Goal: Task Accomplishment & Management: Manage account settings

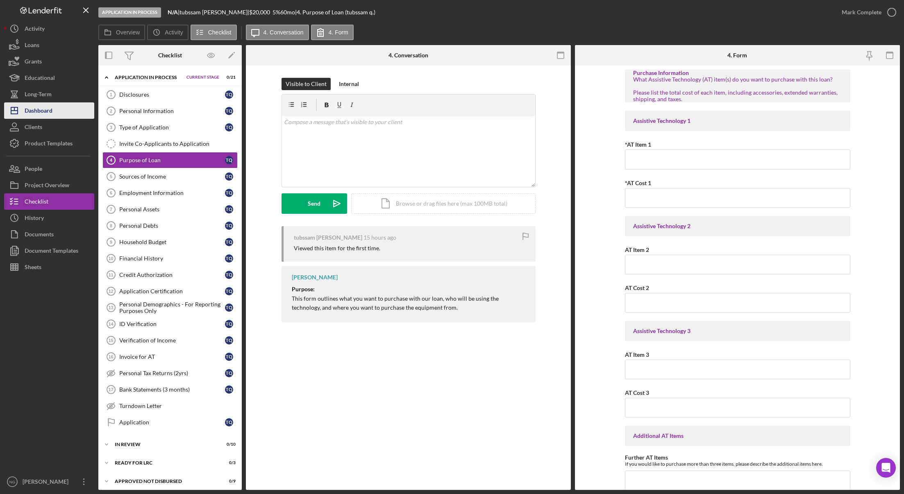
click at [55, 108] on button "Icon/Dashboard Dashboard" at bounding box center [49, 110] width 90 height 16
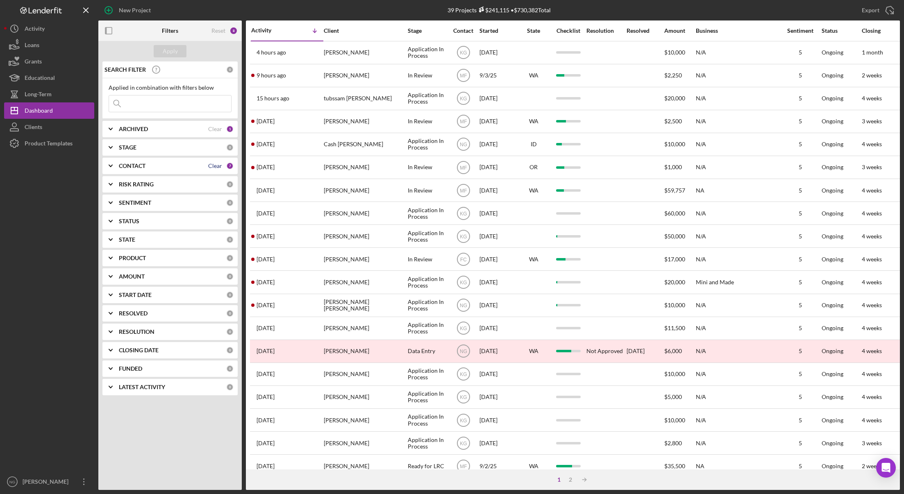
click at [210, 164] on div "Clear" at bounding box center [215, 166] width 14 height 7
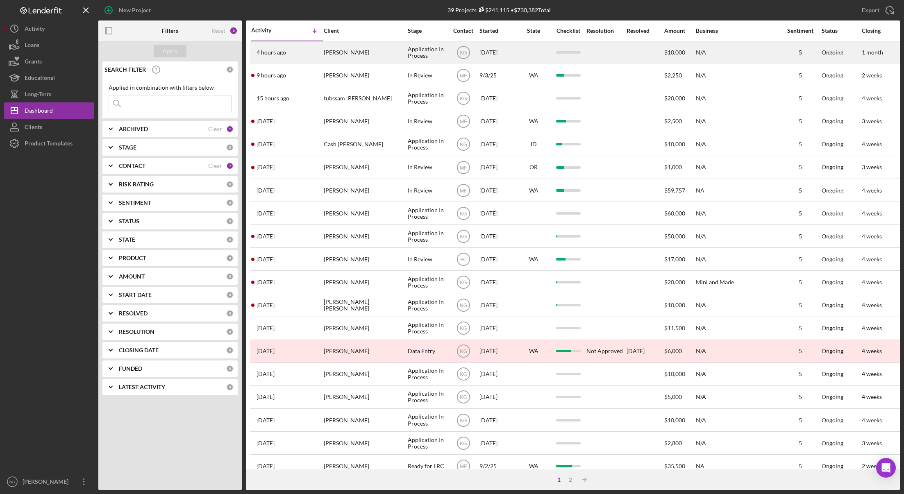
click at [351, 55] on div "[PERSON_NAME]" at bounding box center [365, 53] width 82 height 22
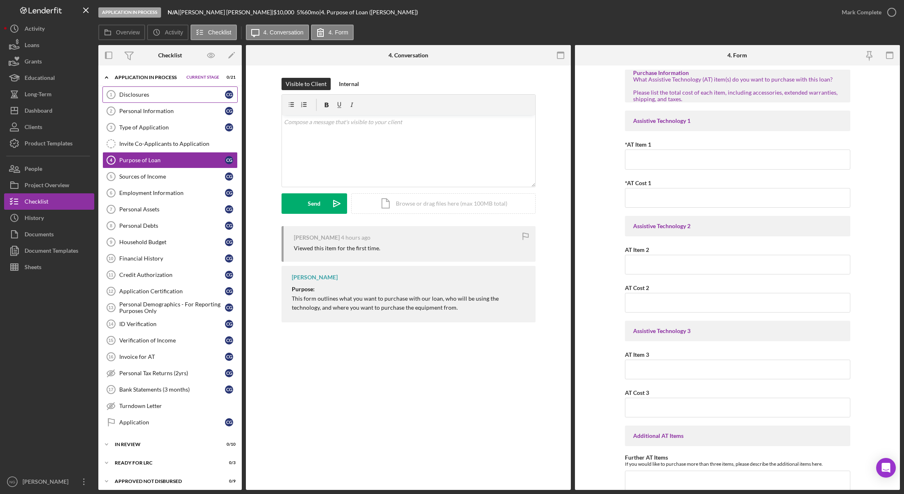
click at [177, 96] on div "Disclosures" at bounding box center [172, 94] width 106 height 7
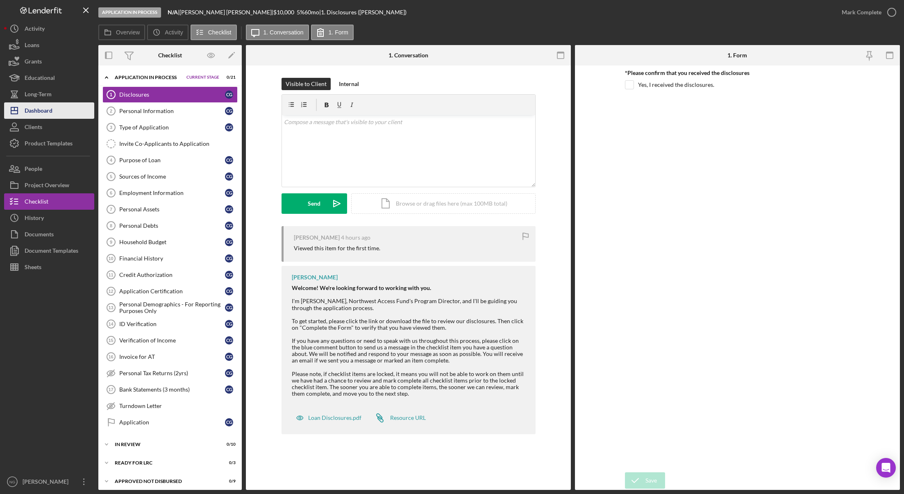
click at [51, 114] on div "Dashboard" at bounding box center [39, 111] width 28 height 18
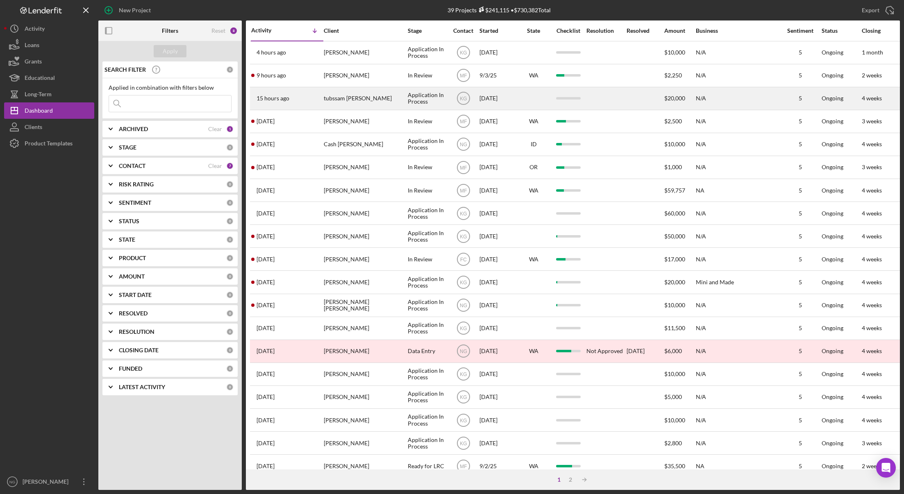
click at [336, 109] on div "tubssam [PERSON_NAME]" at bounding box center [365, 99] width 82 height 22
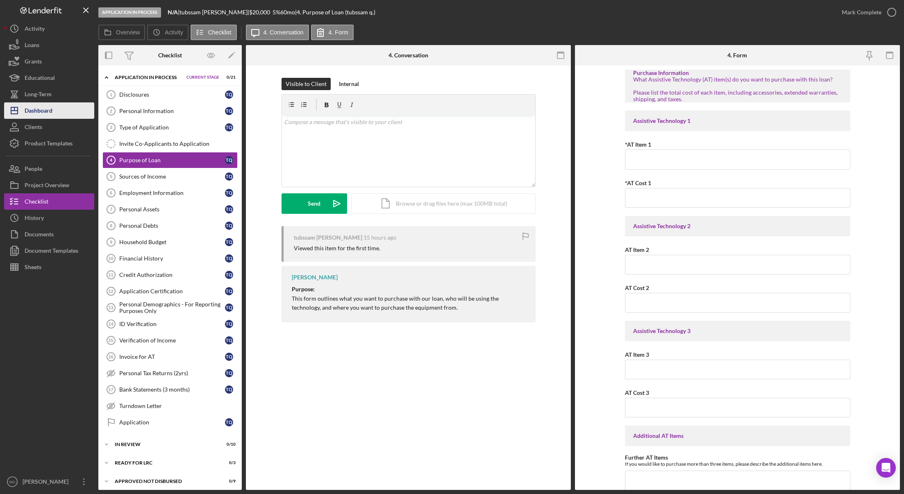
click at [41, 112] on div "Dashboard" at bounding box center [39, 111] width 28 height 18
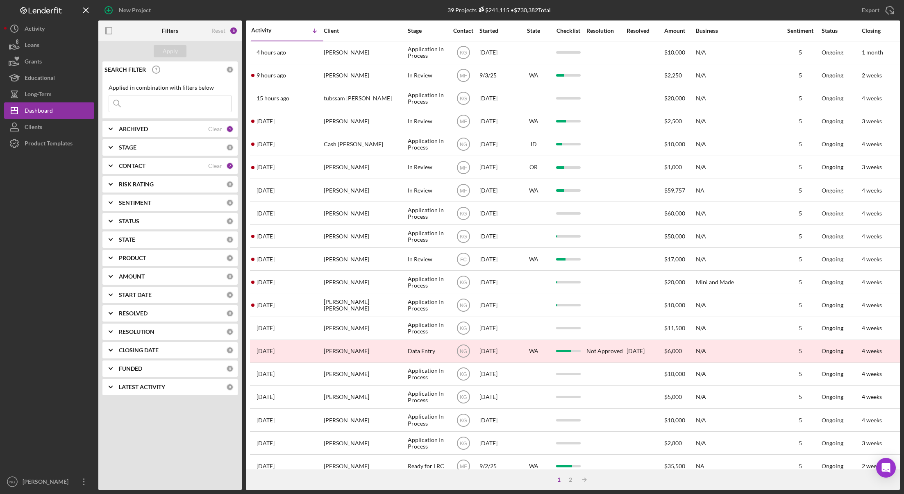
drag, startPoint x: 48, startPoint y: 104, endPoint x: 45, endPoint y: 231, distance: 127.5
click at [45, 231] on div at bounding box center [49, 313] width 90 height 322
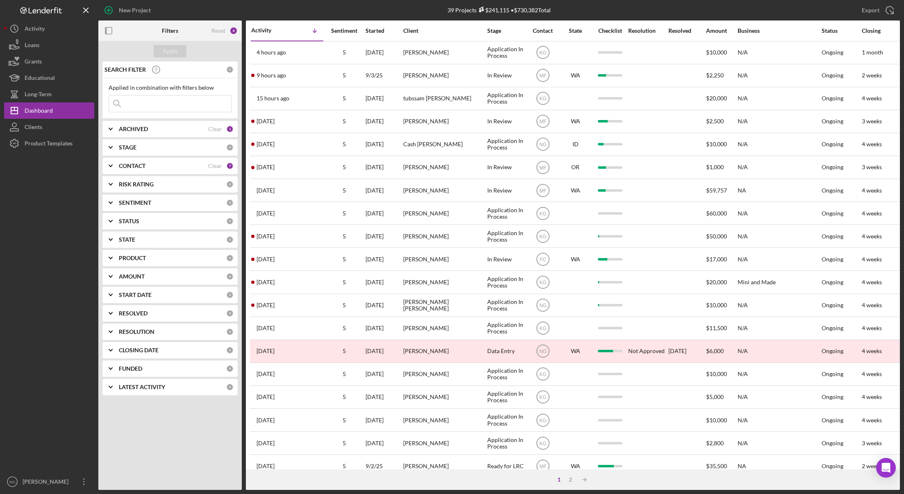
click at [347, 30] on div "Sentiment" at bounding box center [344, 30] width 41 height 7
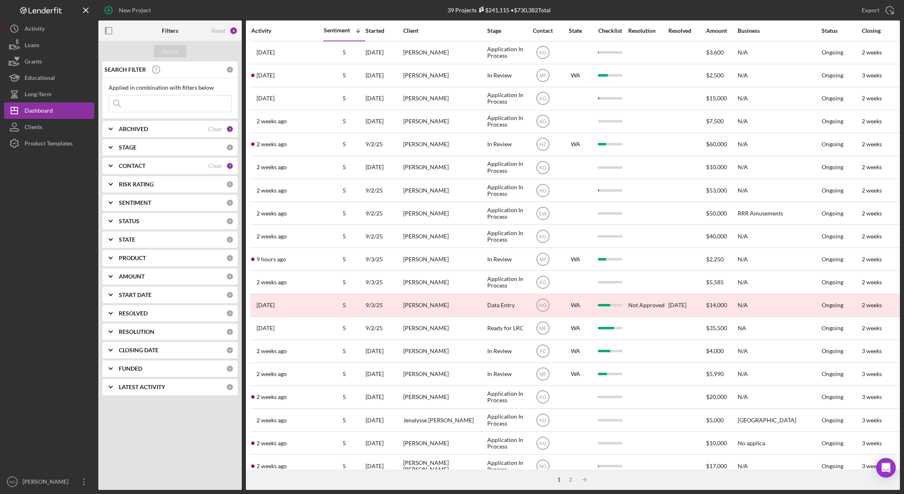
click at [289, 33] on div "Activity" at bounding box center [287, 30] width 72 height 7
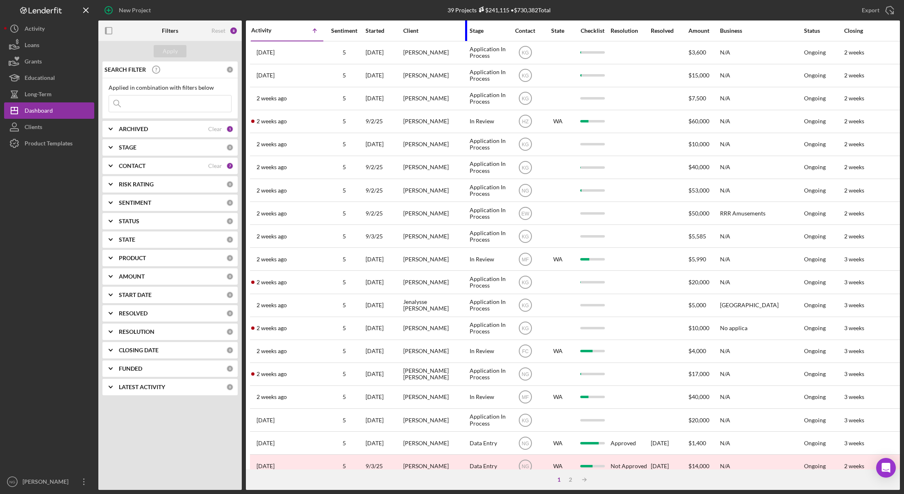
drag, startPoint x: 485, startPoint y: 33, endPoint x: 467, endPoint y: 32, distance: 17.6
click at [467, 32] on div at bounding box center [466, 30] width 2 height 20
click at [269, 34] on div "Activity Icon/Table Sort Arrow" at bounding box center [287, 30] width 72 height 19
click at [272, 30] on div "Activity" at bounding box center [269, 30] width 36 height 7
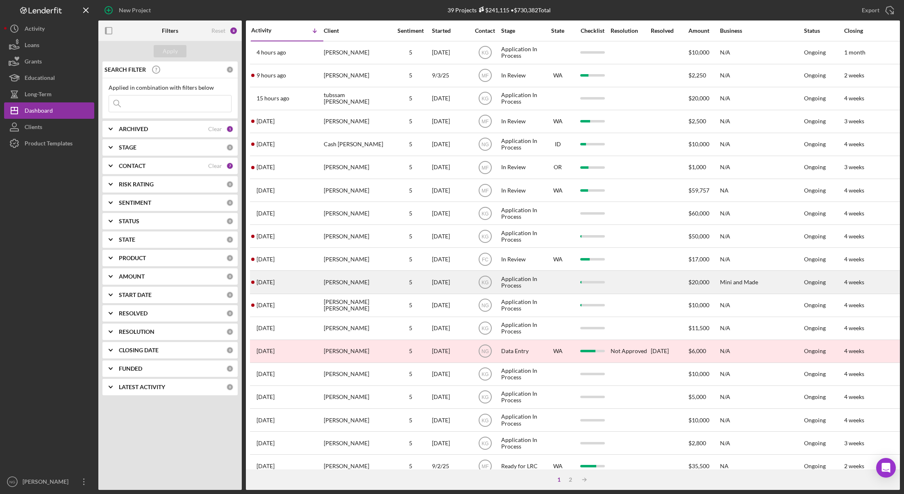
click at [363, 283] on div "[PERSON_NAME]" at bounding box center [356, 282] width 64 height 22
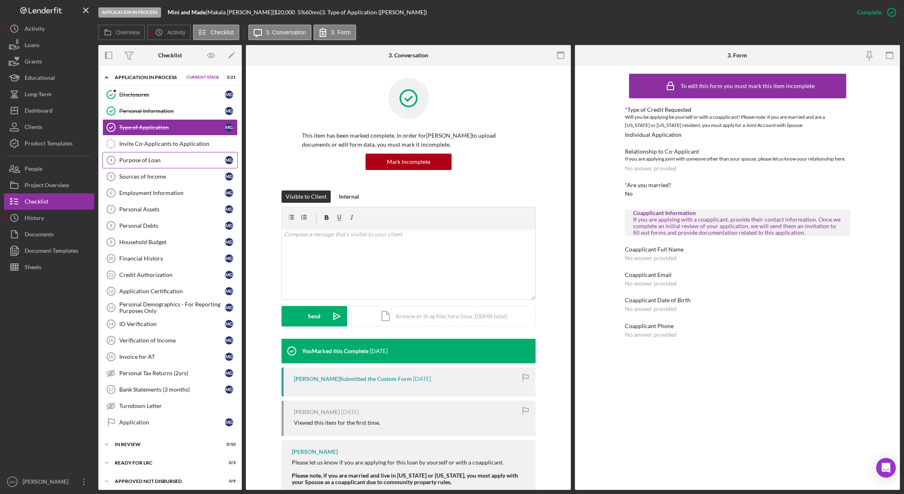
click at [146, 160] on div "Purpose of Loan" at bounding box center [172, 160] width 106 height 7
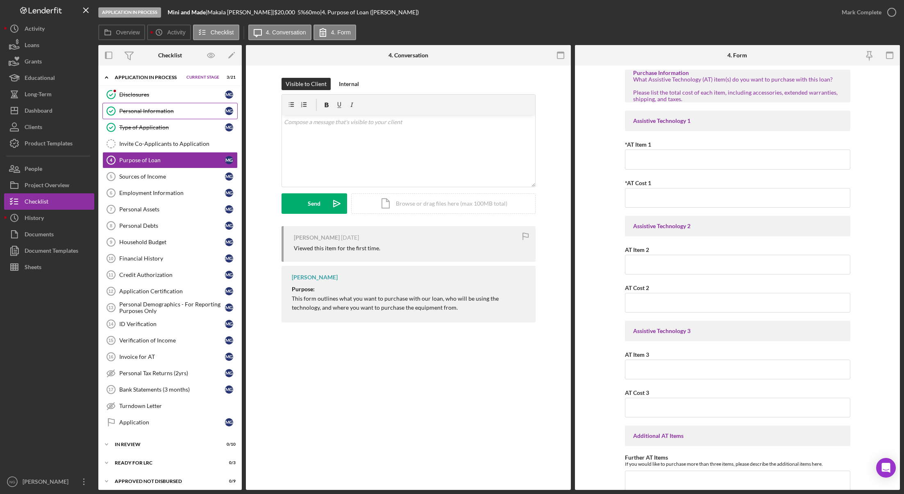
click at [125, 108] on div "Personal Information" at bounding box center [172, 111] width 106 height 7
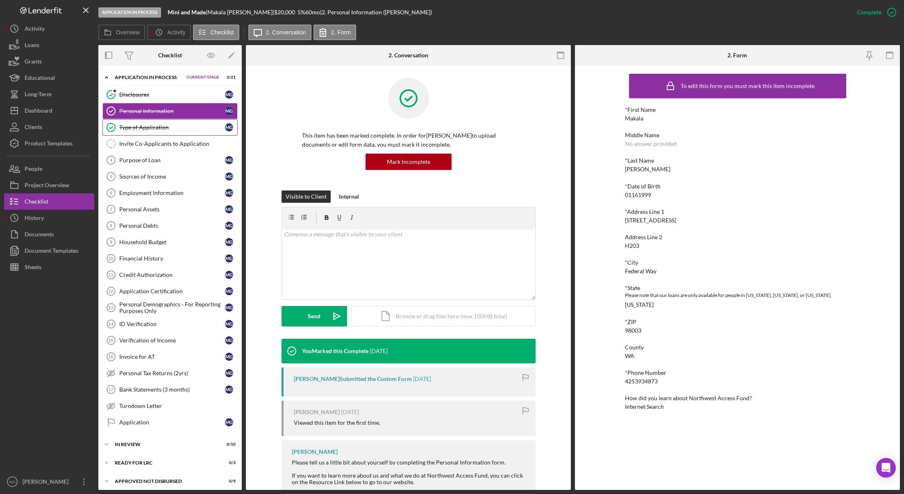
click at [127, 125] on div "Type of Application" at bounding box center [172, 127] width 106 height 7
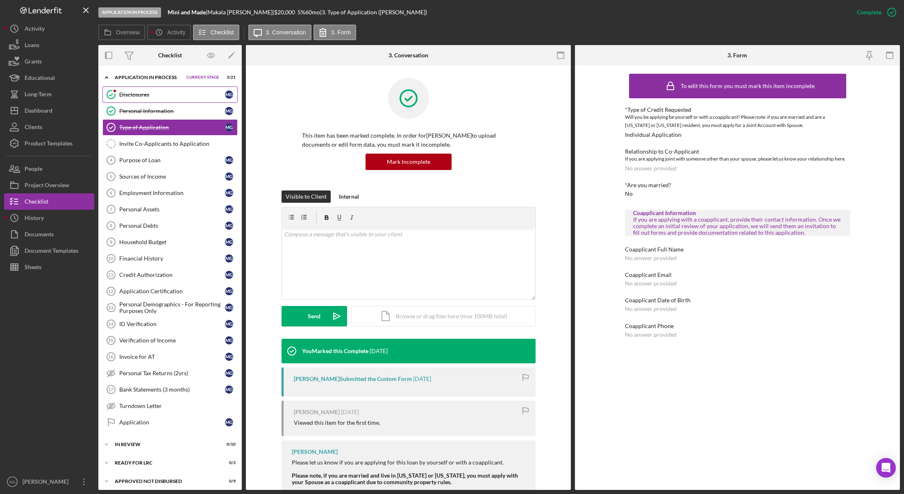
click at [128, 95] on div "Disclosures" at bounding box center [172, 94] width 106 height 7
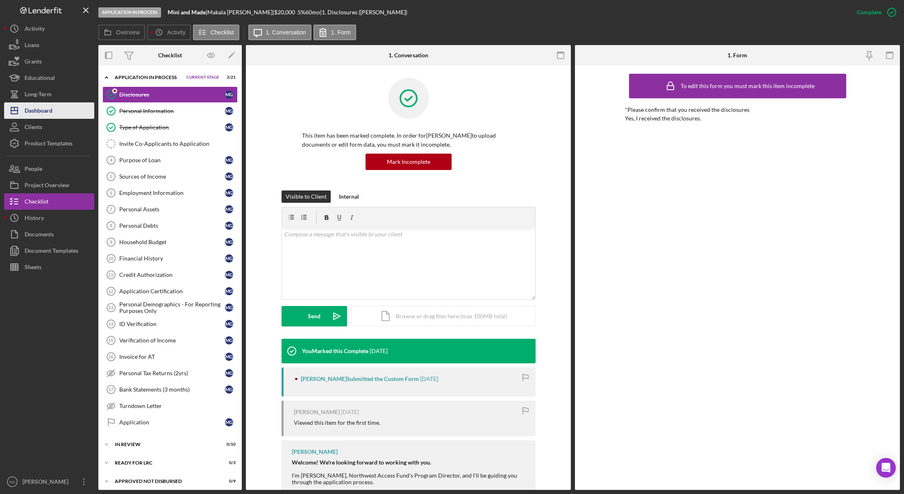
click at [53, 112] on button "Icon/Dashboard Dashboard" at bounding box center [49, 110] width 90 height 16
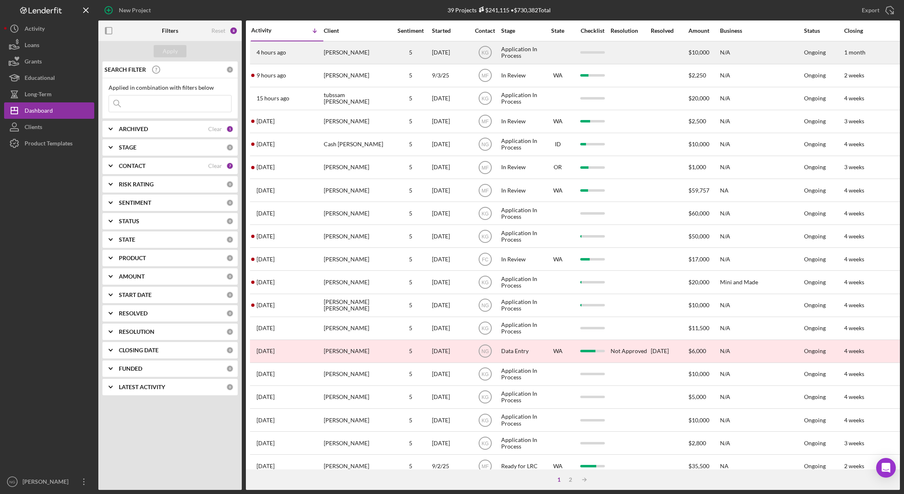
click at [340, 56] on div "[PERSON_NAME]" at bounding box center [356, 53] width 64 height 22
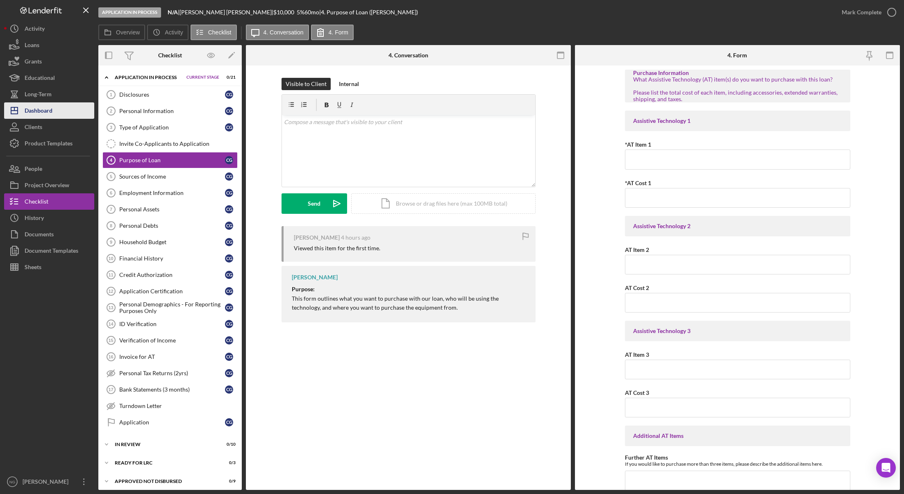
click at [67, 113] on button "Icon/Dashboard Dashboard" at bounding box center [49, 110] width 90 height 16
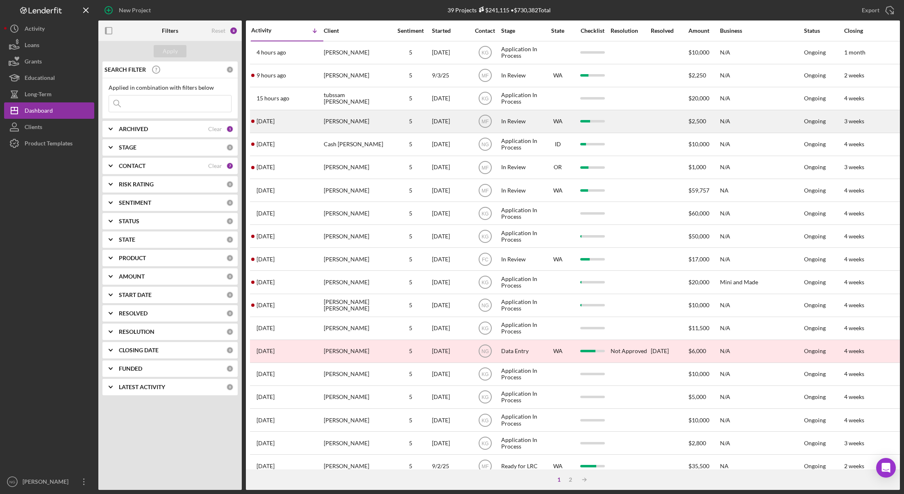
click at [429, 122] on div "5" at bounding box center [410, 121] width 41 height 7
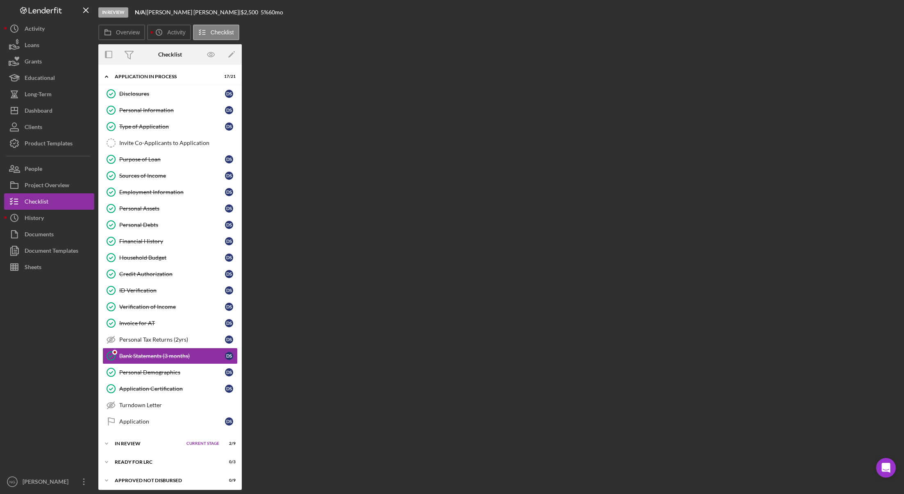
scroll to position [22, 0]
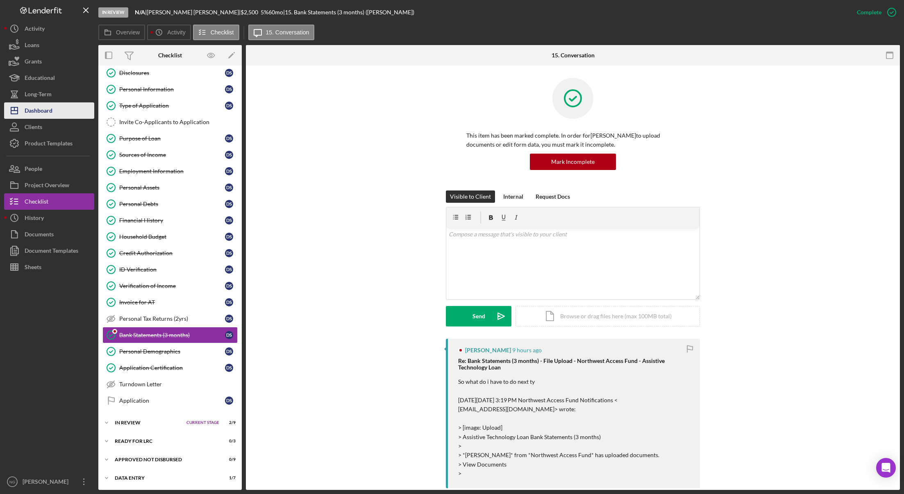
click at [56, 113] on button "Icon/Dashboard Dashboard" at bounding box center [49, 110] width 90 height 16
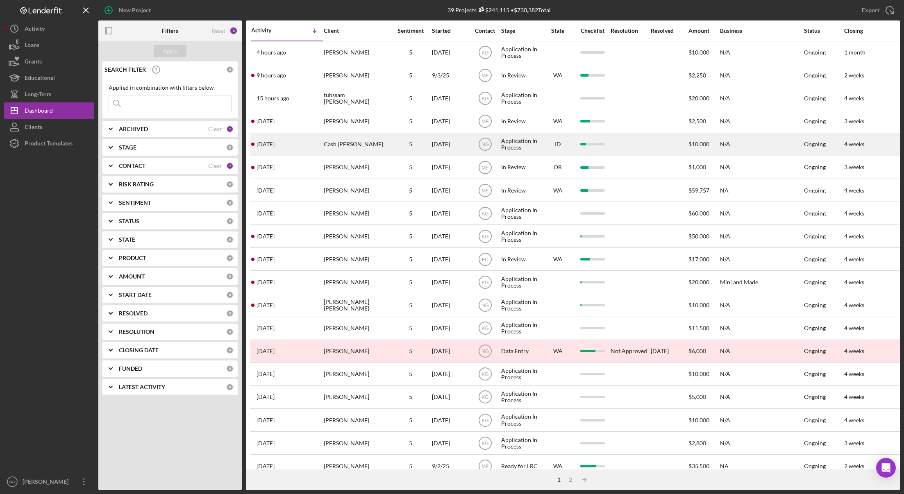
click at [521, 146] on div "Application In Process" at bounding box center [520, 145] width 39 height 22
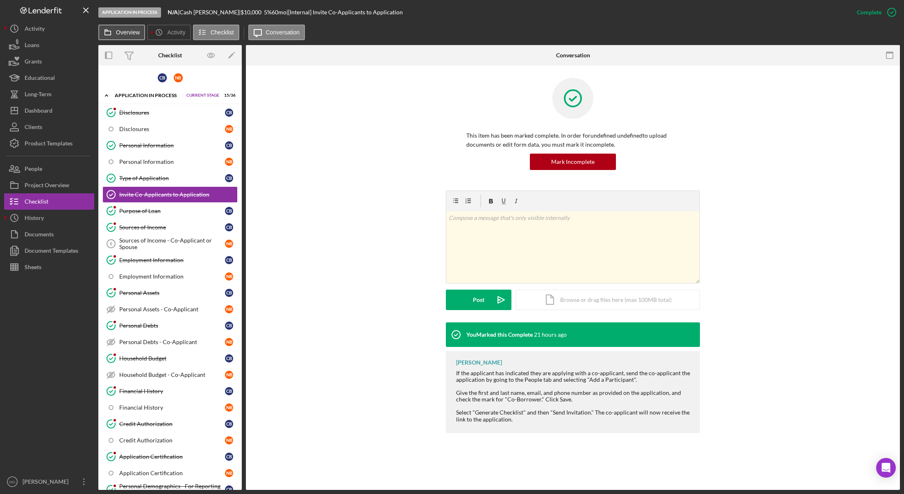
click at [118, 37] on button "Overview" at bounding box center [121, 33] width 47 height 16
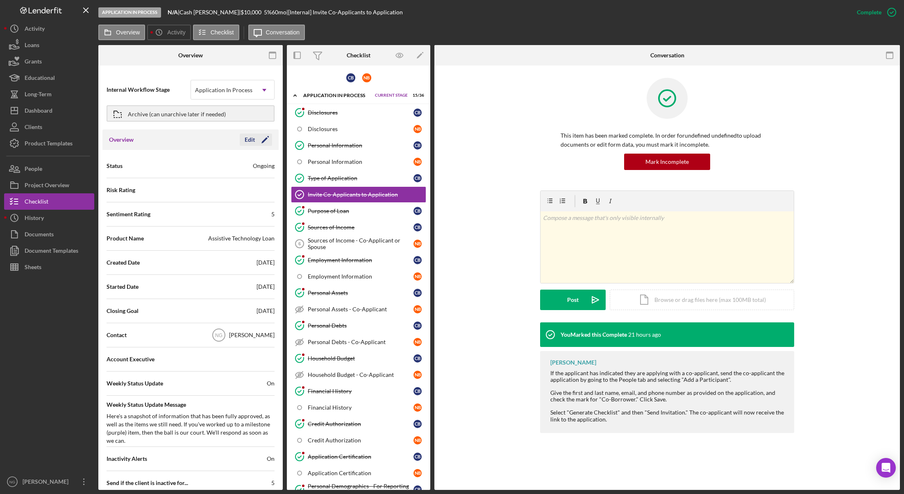
click at [256, 137] on icon "Icon/Edit" at bounding box center [265, 140] width 20 height 20
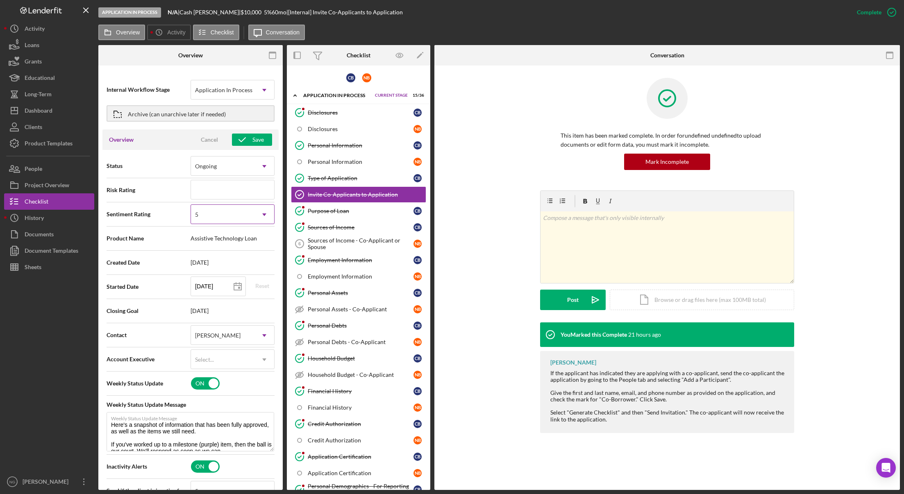
click at [239, 214] on div "5" at bounding box center [223, 214] width 64 height 19
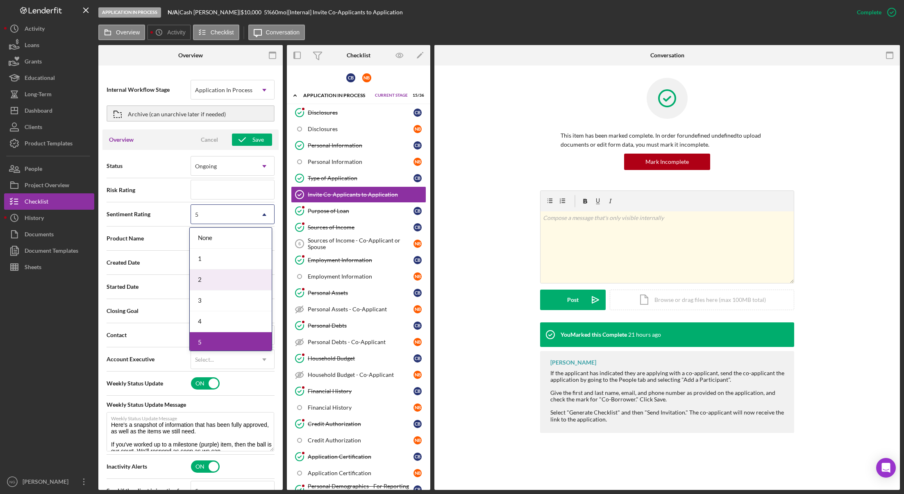
click at [230, 278] on div "2" at bounding box center [231, 280] width 82 height 21
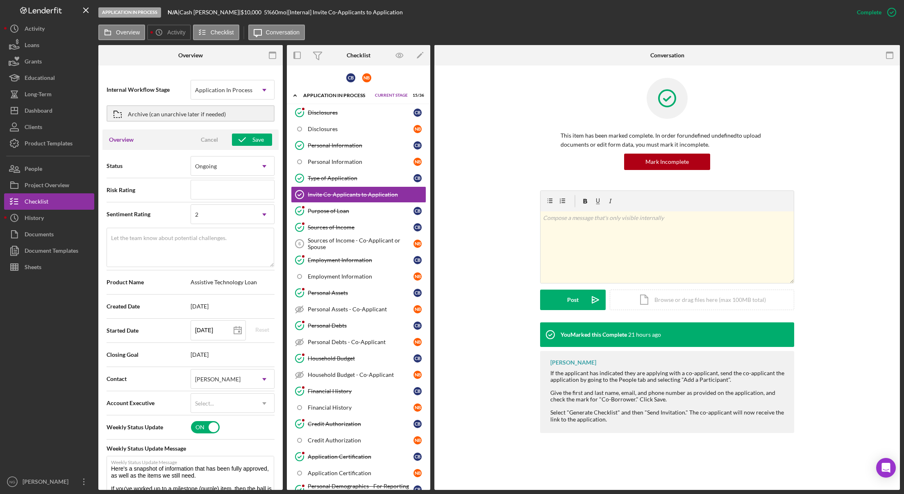
type textarea "Here's a snapshot of information that has been fully approved, as well as the i…"
click at [236, 331] on icon at bounding box center [238, 331] width 20 height 20
click at [61, 347] on div at bounding box center [49, 374] width 90 height 198
click at [49, 110] on div "Dashboard" at bounding box center [39, 111] width 28 height 18
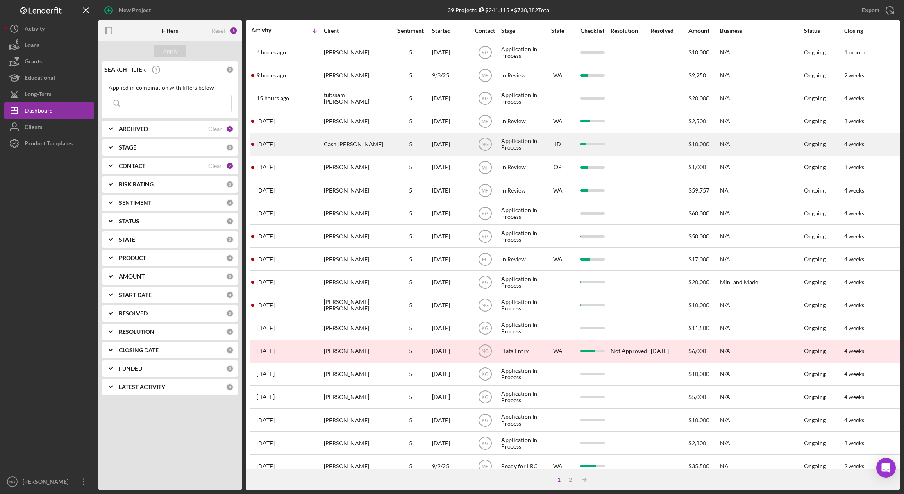
click at [348, 148] on div "Cash [PERSON_NAME]" at bounding box center [356, 145] width 64 height 22
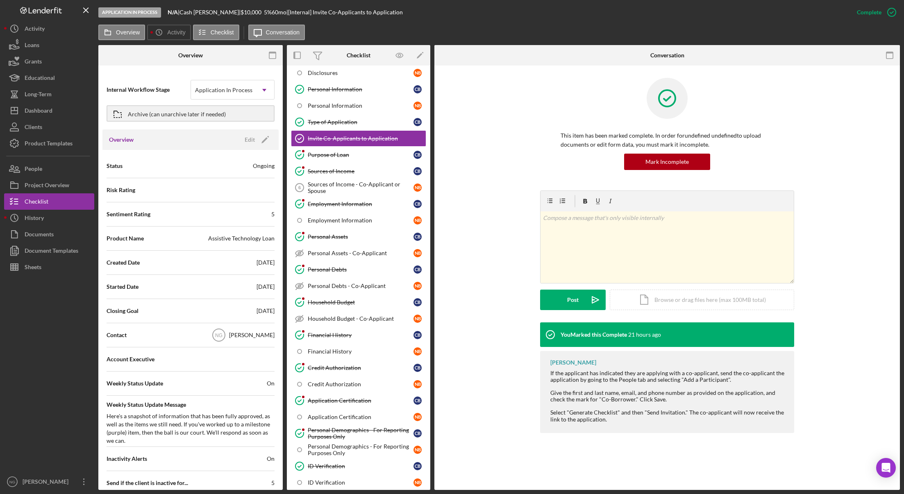
scroll to position [164, 0]
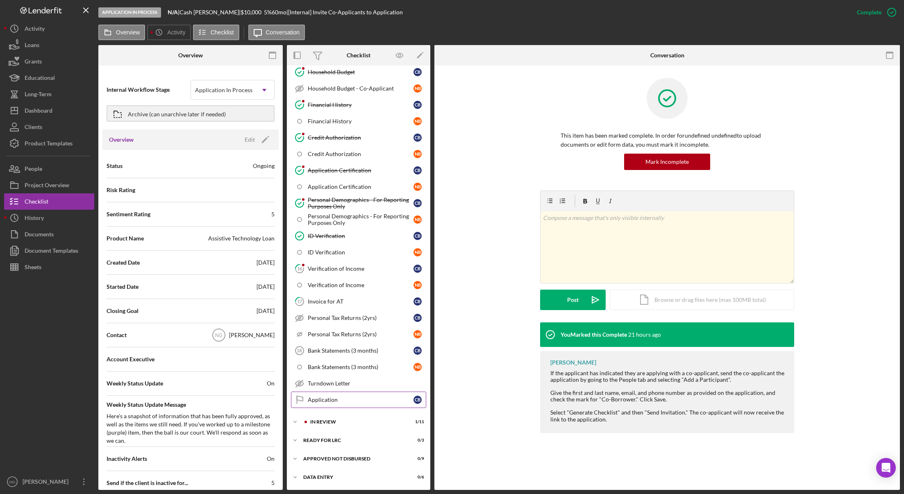
click at [340, 401] on div "Application" at bounding box center [361, 400] width 106 height 7
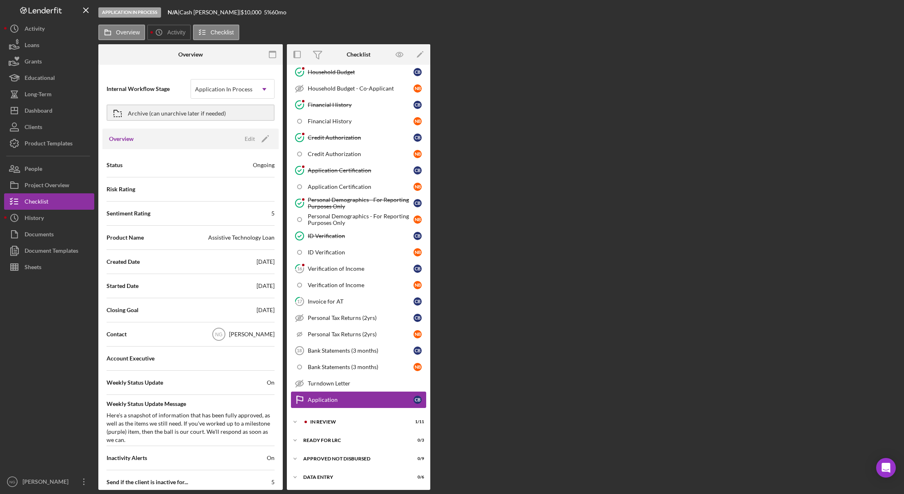
scroll to position [287, 0]
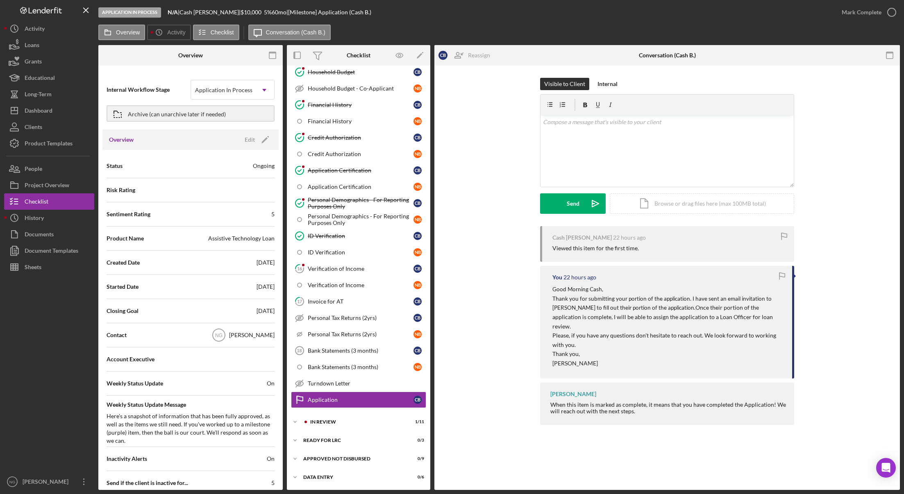
click at [264, 287] on div "[DATE]" at bounding box center [266, 287] width 18 height 8
click at [263, 140] on icon "Icon/Edit" at bounding box center [265, 140] width 20 height 20
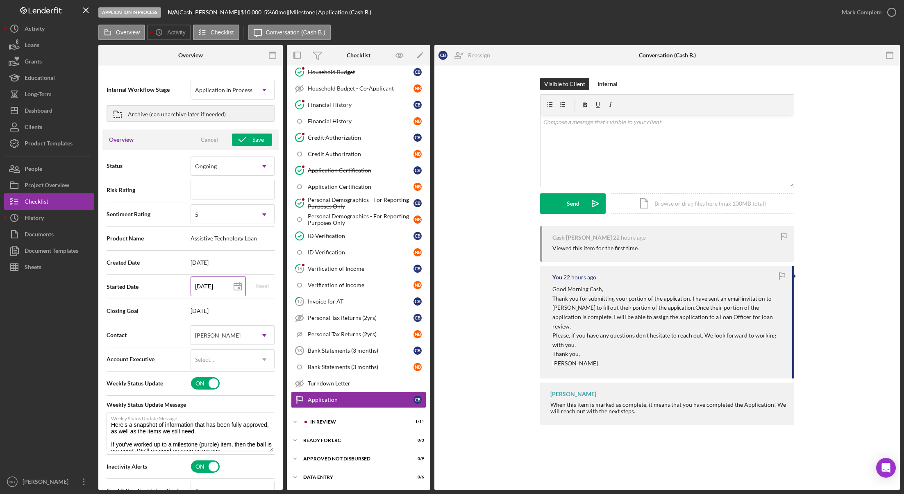
click at [235, 285] on icon at bounding box center [238, 287] width 20 height 20
type input "[DATE]"
click at [260, 136] on div "Save" at bounding box center [258, 140] width 11 height 12
type textarea "Here's a snapshot of information that has been fully approved, as well as the i…"
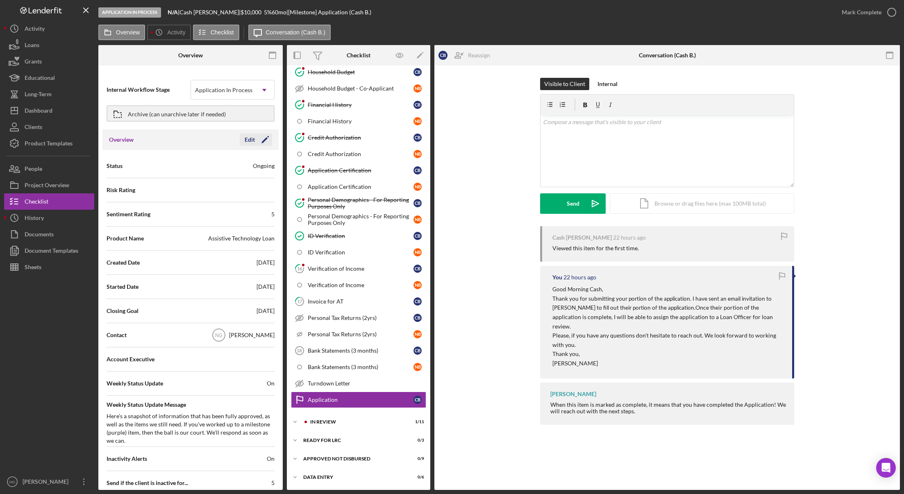
click at [266, 137] on icon "Icon/Edit" at bounding box center [265, 140] width 20 height 20
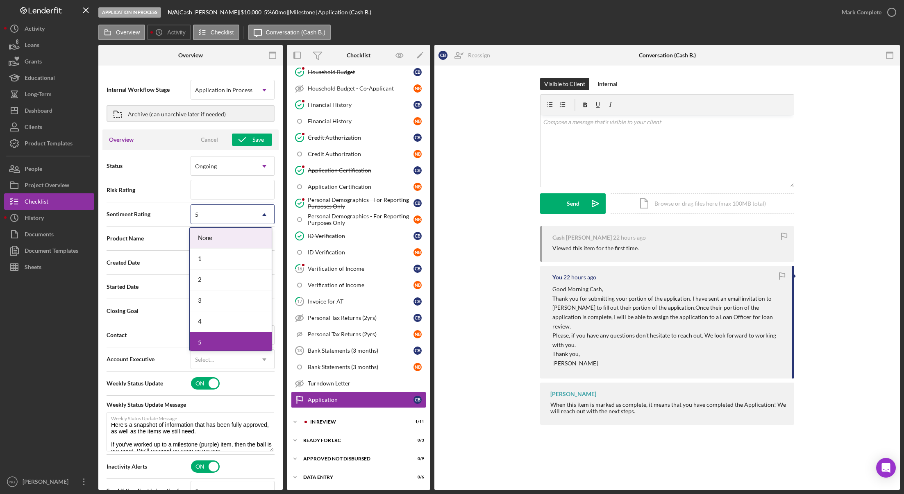
click at [249, 219] on div "5" at bounding box center [223, 214] width 64 height 19
click at [220, 279] on div "2" at bounding box center [231, 280] width 82 height 21
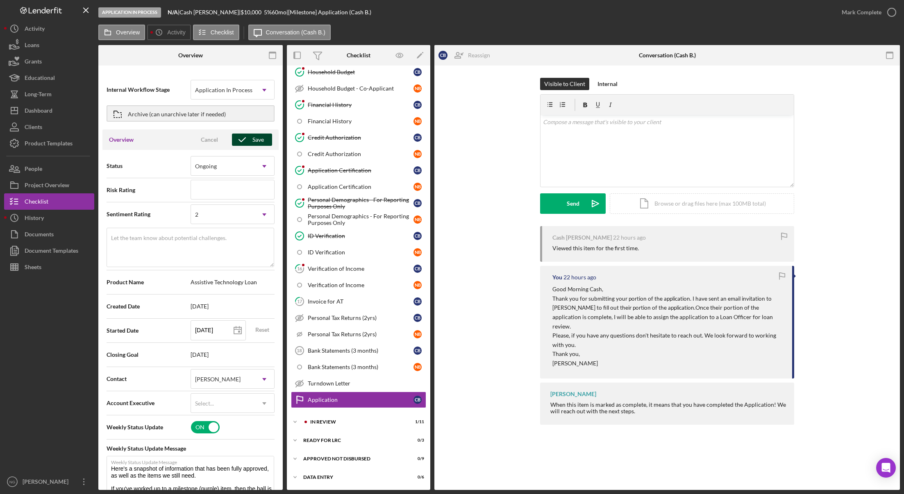
click at [258, 143] on div "Save" at bounding box center [258, 140] width 11 height 12
type textarea "Here's a snapshot of information that has been fully approved, as well as the i…"
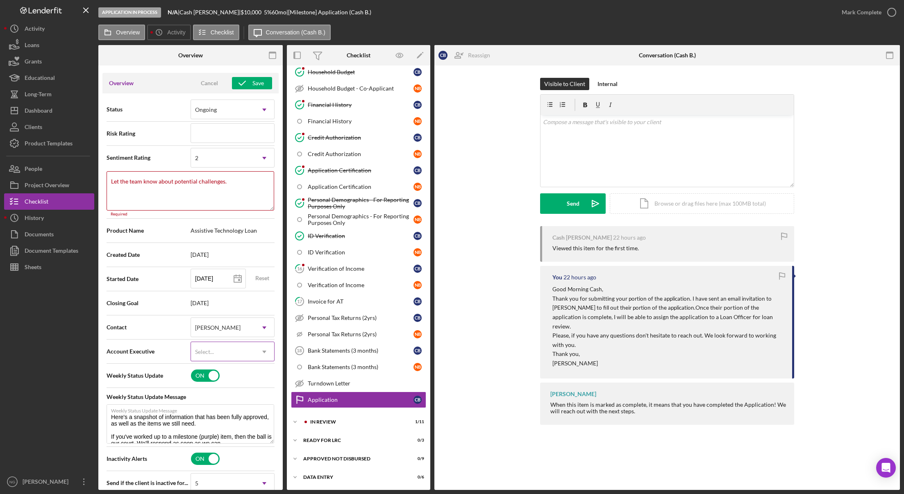
scroll to position [35, 0]
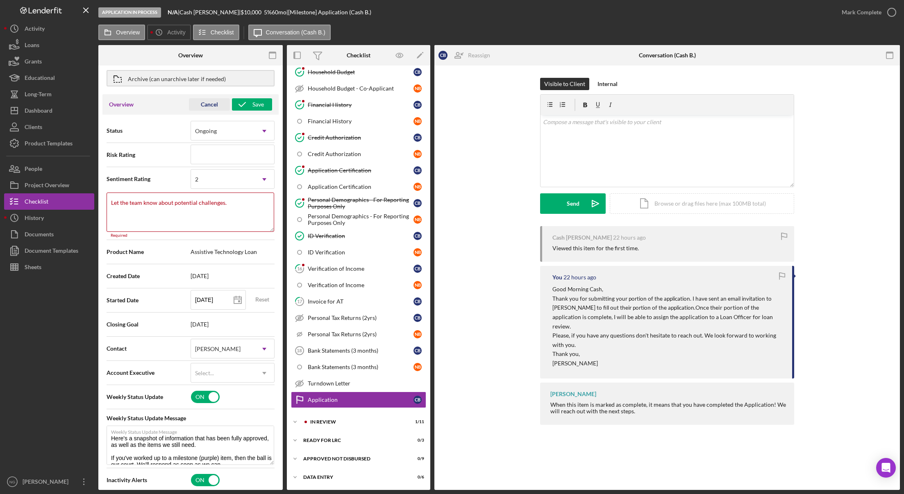
click at [210, 105] on div "Cancel" at bounding box center [209, 104] width 17 height 12
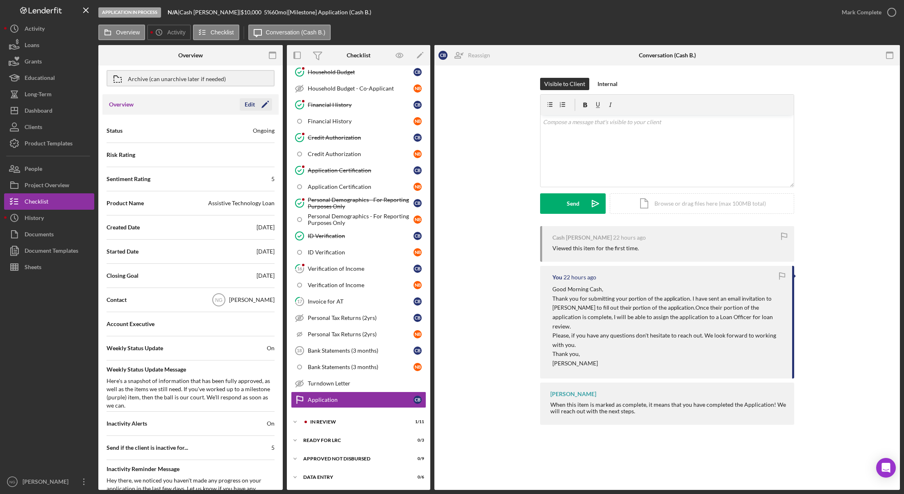
click at [266, 107] on icon "Icon/Edit" at bounding box center [265, 104] width 20 height 20
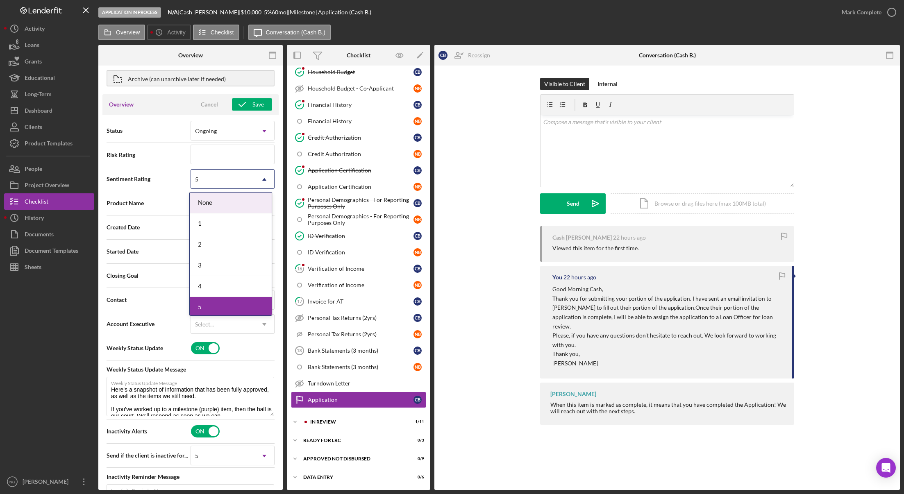
click at [251, 183] on div "5" at bounding box center [223, 179] width 64 height 19
click at [247, 252] on div "2" at bounding box center [231, 244] width 82 height 21
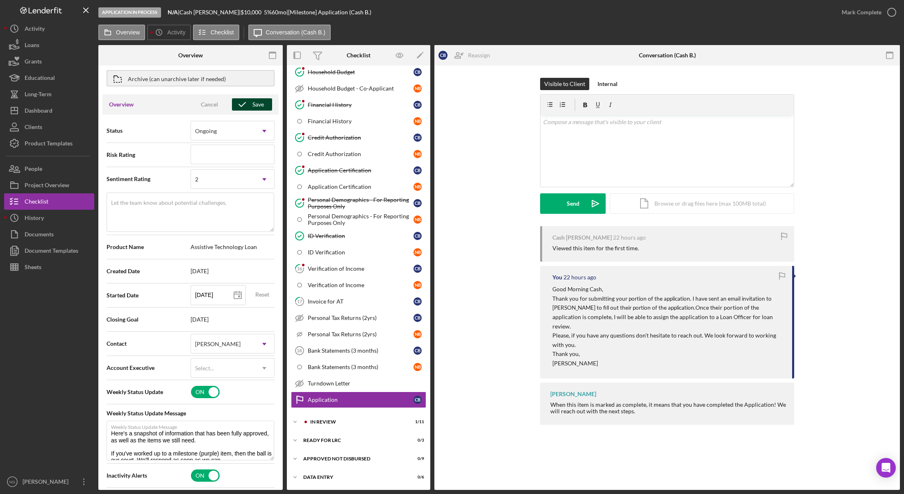
click at [254, 106] on div "Save" at bounding box center [258, 104] width 11 height 12
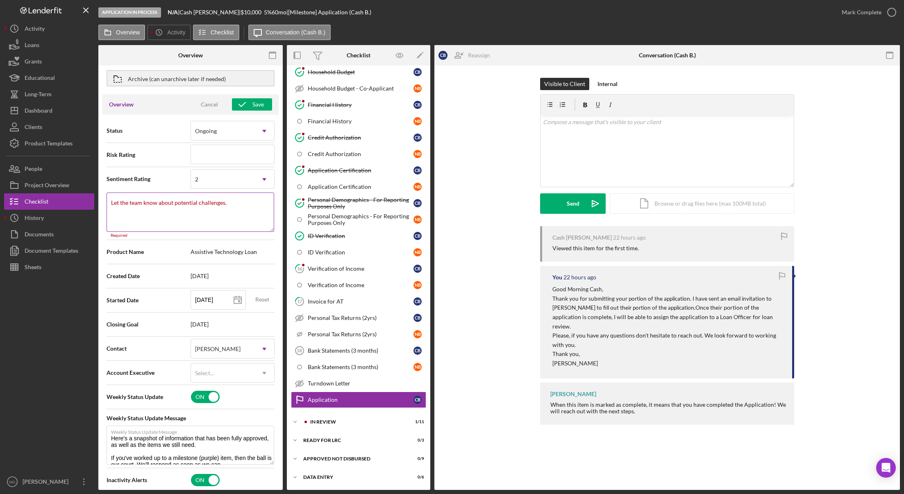
click at [137, 210] on textarea "Let the team know about potential challenges." at bounding box center [191, 212] width 168 height 39
type textarea "Here's a snapshot of information that has been fully approved, as well as the i…"
type textarea "W"
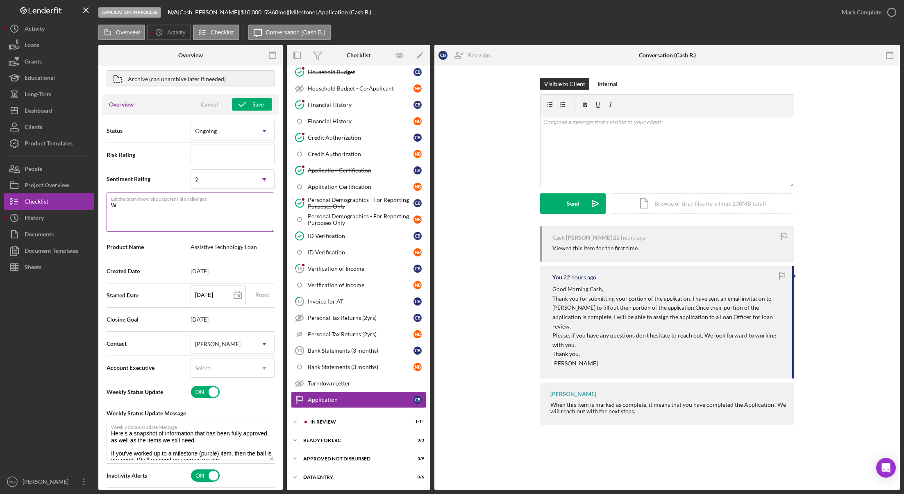
type textarea "Here's a snapshot of information that has been fully approved, as well as the i…"
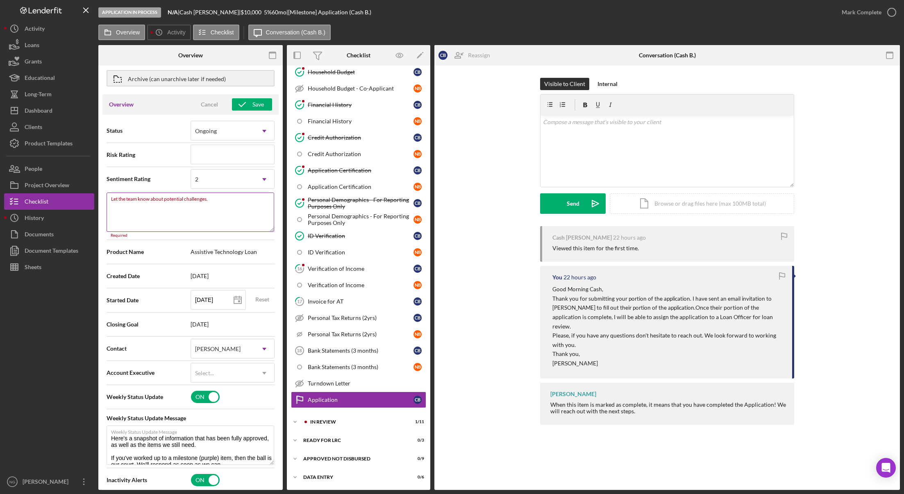
type textarea "Here's a snapshot of information that has been fully approved, as well as the i…"
type textarea "H"
type textarea "Here's a snapshot of information that has been fully approved, as well as the i…"
type textarea "Ho"
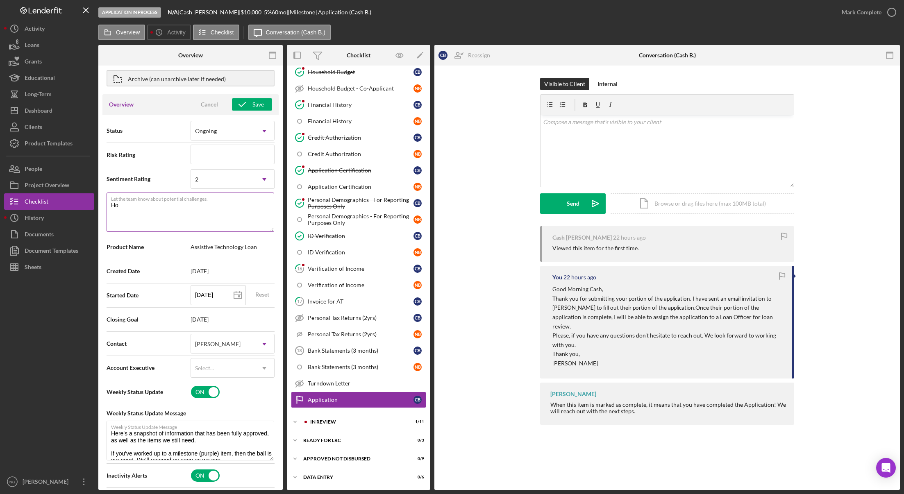
type textarea "Here's a snapshot of information that has been fully approved, as well as the i…"
type textarea "Hol"
type textarea "Here's a snapshot of information that has been fully approved, as well as the i…"
type textarea "Hold"
type textarea "Here's a snapshot of information that has been fully approved, as well as the i…"
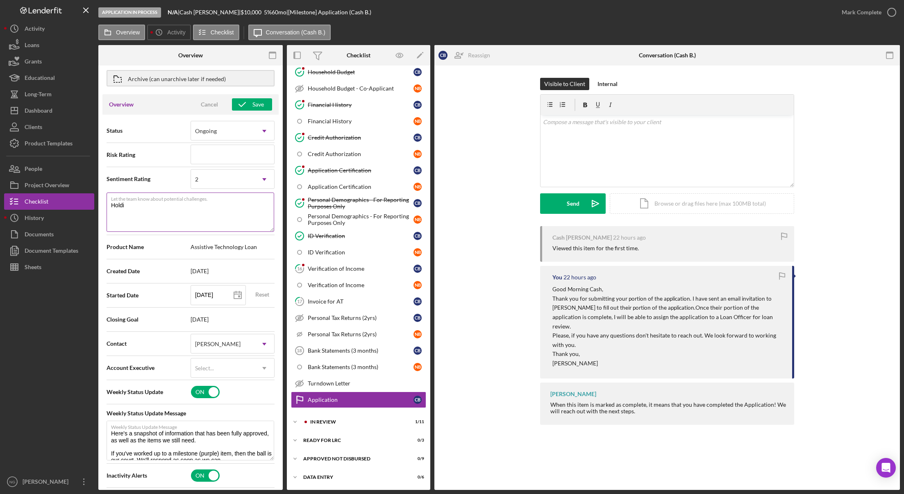
type textarea "Holdin"
type textarea "Here's a snapshot of information that has been fully approved, as well as the i…"
type textarea "Holding"
type textarea "Here's a snapshot of information that has been fully approved, as well as the i…"
type textarea "Holding"
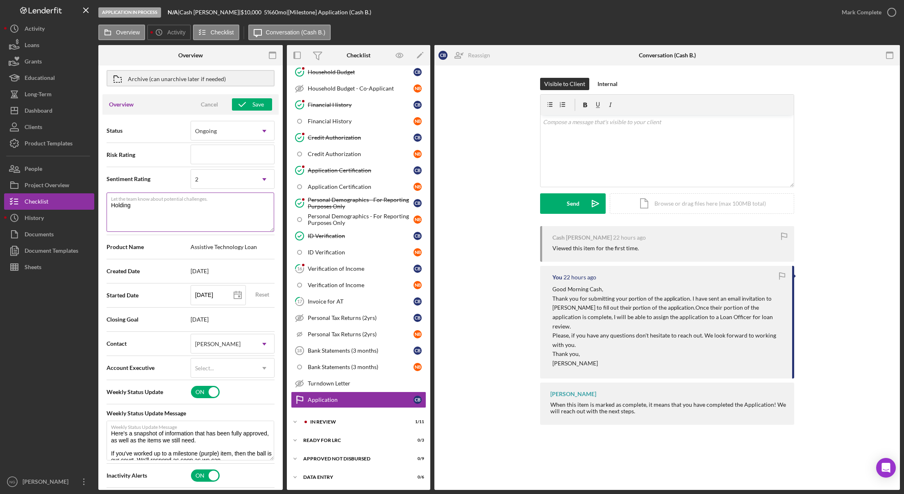
type textarea "Here's a snapshot of information that has been fully approved, as well as the i…"
type textarea "Holding f"
type textarea "Here's a snapshot of information that has been fully approved, as well as the i…"
type textarea "Holding for"
type textarea "Here's a snapshot of information that has been fully approved, as well as the i…"
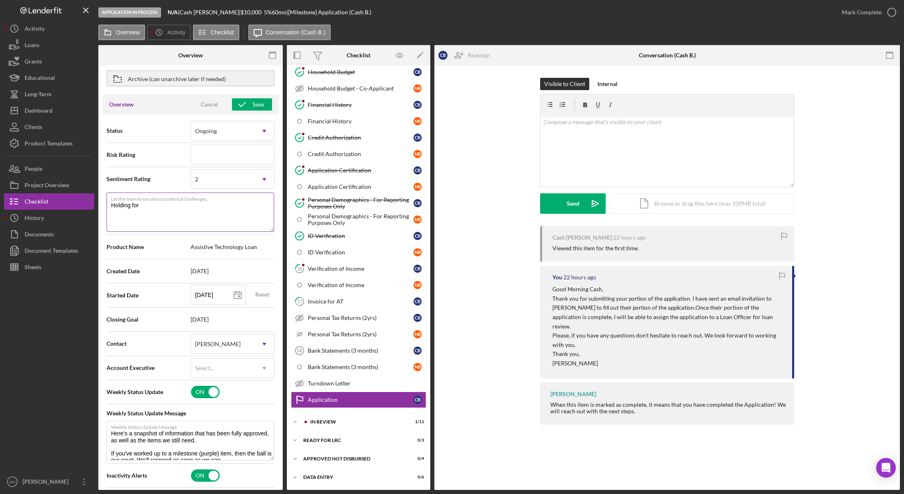
type textarea "Holding for"
type textarea "Here's a snapshot of information that has been fully approved, as well as the i…"
type textarea "Holding for"
type textarea "Here's a snapshot of information that has been fully approved, as well as the i…"
type textarea "Holding fo"
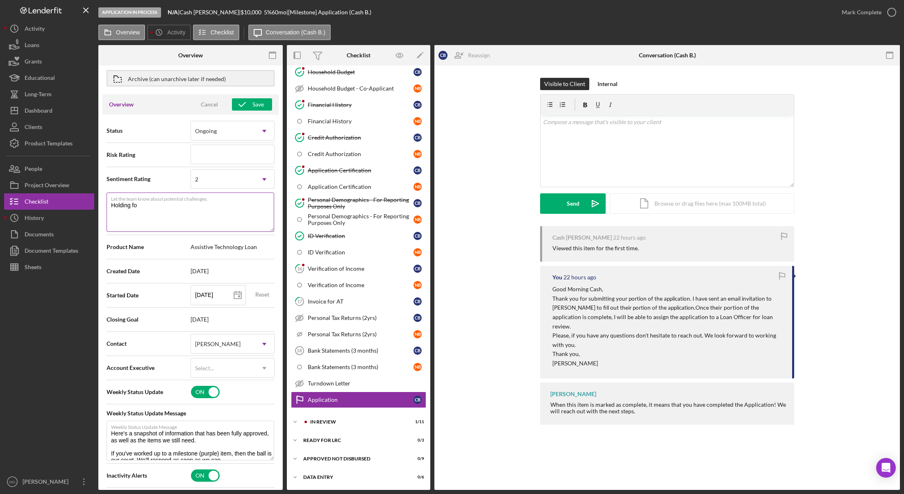
type textarea "Here's a snapshot of information that has been fully approved, as well as the i…"
type textarea "Holding f"
type textarea "Here's a snapshot of information that has been fully approved, as well as the i…"
type textarea "Holding"
type textarea "Here's a snapshot of information that has been fully approved, as well as the i…"
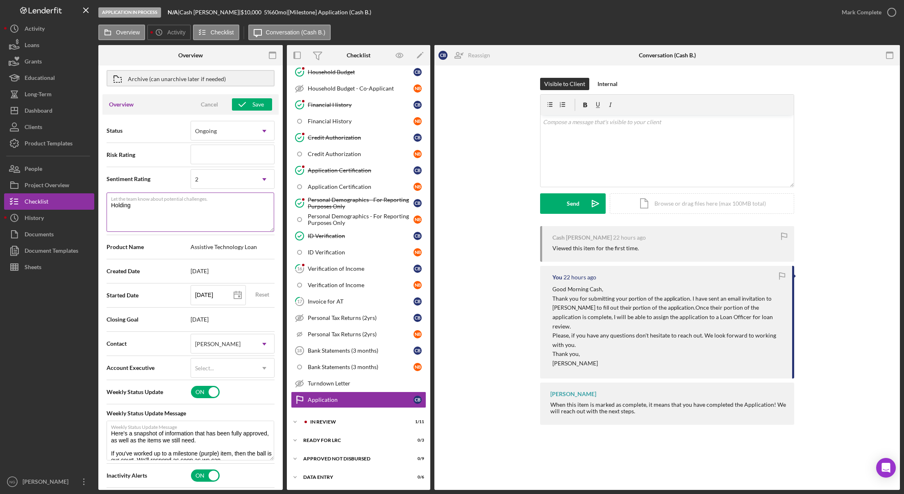
type textarea "Holding"
type textarea "Here's a snapshot of information that has been fully approved, as well as the i…"
type textarea "Holdin"
type textarea "Here's a snapshot of information that has been fully approved, as well as the i…"
type textarea "Holdi"
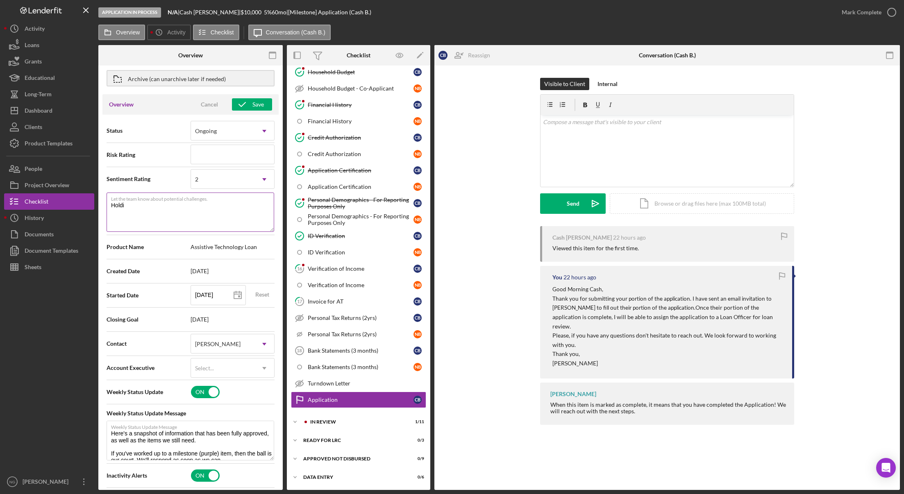
type textarea "Here's a snapshot of information that has been fully approved, as well as the i…"
type textarea "Hold"
type textarea "Here's a snapshot of information that has been fully approved, as well as the i…"
type textarea "Hol"
type textarea "Here's a snapshot of information that has been fully approved, as well as the i…"
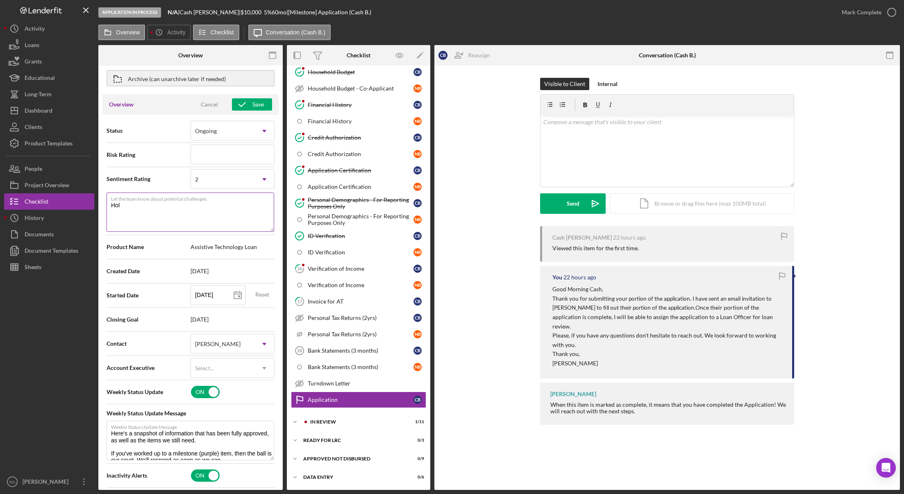
type textarea "Ho"
type textarea "Here's a snapshot of information that has been fully approved, as well as the i…"
type textarea "H"
type textarea "Here's a snapshot of information that has been fully approved, as well as the i…"
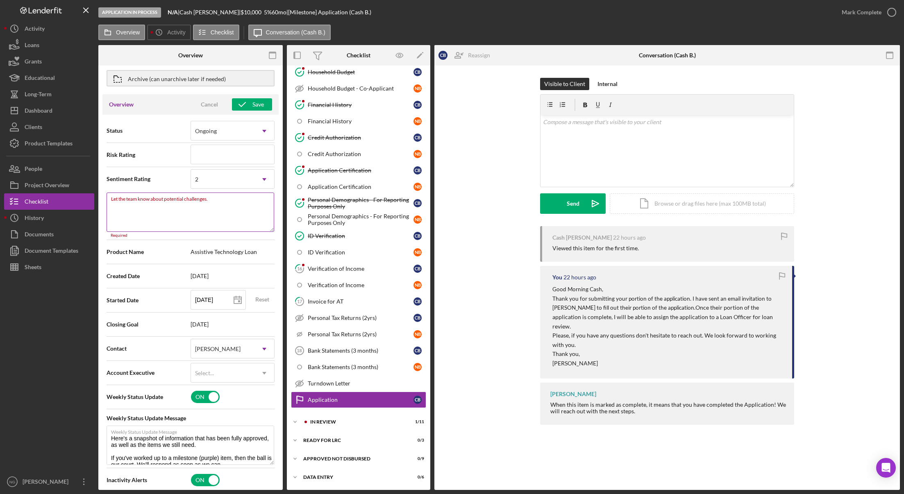
type textarea "Here's a snapshot of information that has been fully approved, as well as the i…"
type textarea "A"
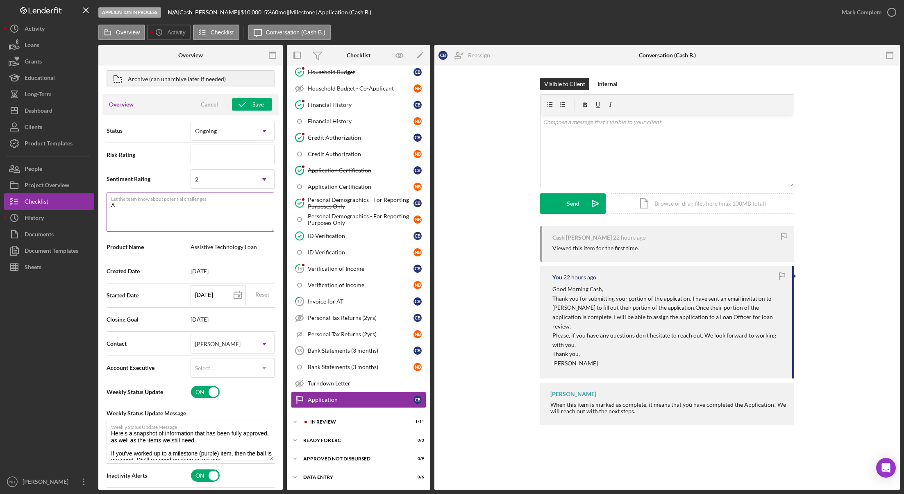
type textarea "Here's a snapshot of information that has been fully approved, as well as the i…"
type textarea "Ap"
type textarea "Here's a snapshot of information that has been fully approved, as well as the i…"
type textarea "App"
type textarea "Here's a snapshot of information that has been fully approved, as well as the i…"
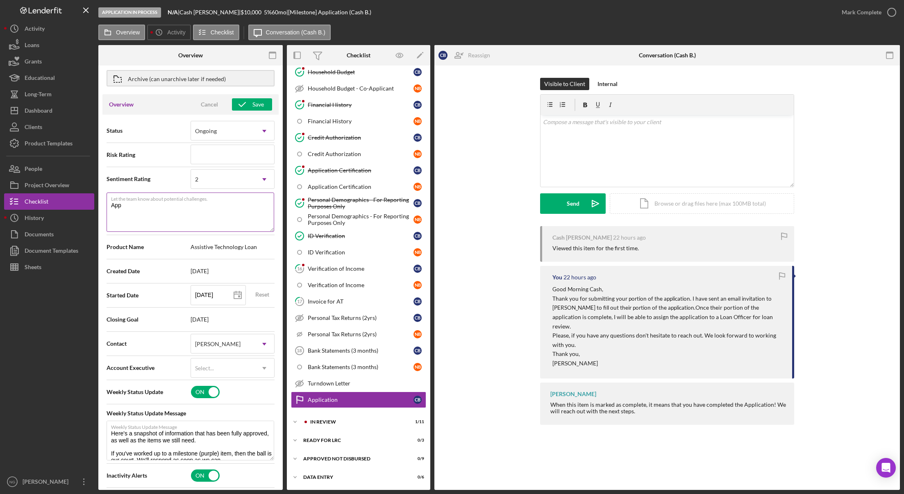
type textarea "Appl"
type textarea "Here's a snapshot of information that has been fully approved, as well as the i…"
type textarea "Appli"
type textarea "Here's a snapshot of information that has been fully approved, as well as the i…"
type textarea "Applic"
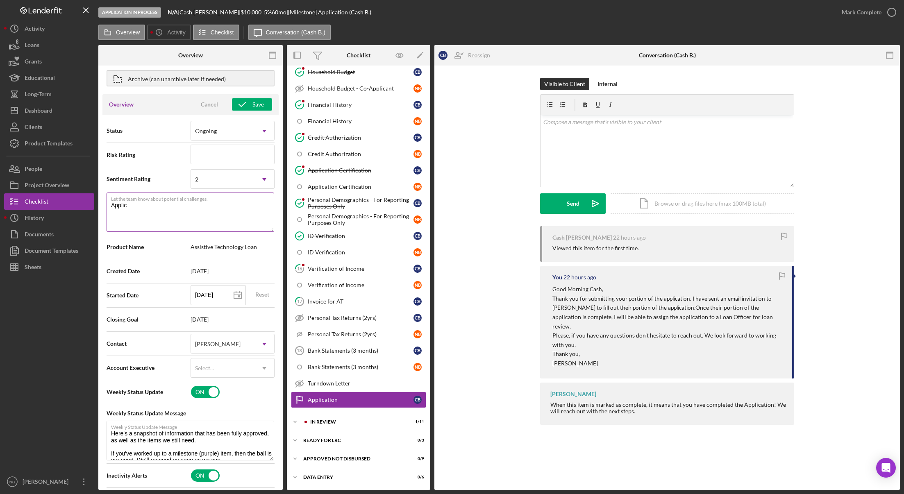
type textarea "Here's a snapshot of information that has been fully approved, as well as the i…"
type textarea "Applicat"
type textarea "Here's a snapshot of information that has been fully approved, as well as the i…"
type textarea "Applicatn"
type textarea "Here's a snapshot of information that has been fully approved, as well as the i…"
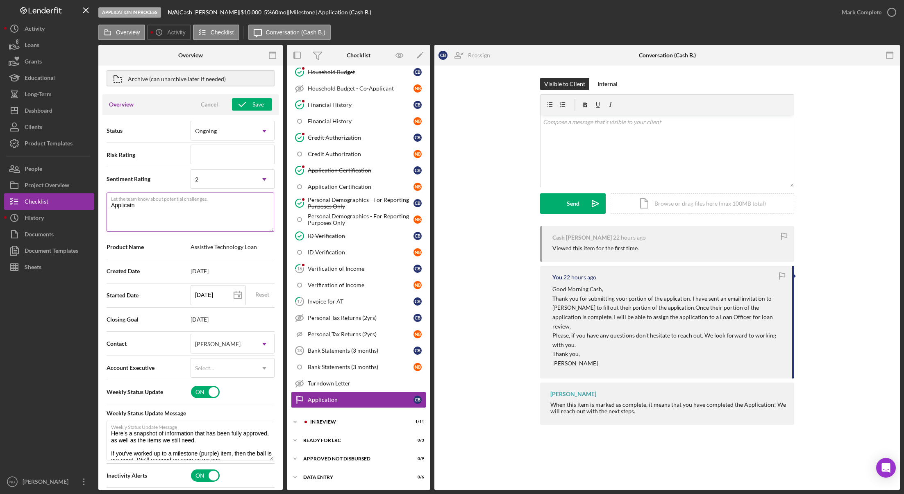
type textarea "Applicat"
type textarea "Here's a snapshot of information that has been fully approved, as well as the i…"
type textarea "Applica"
type textarea "Here's a snapshot of information that has been fully approved, as well as the i…"
type textarea "Applican"
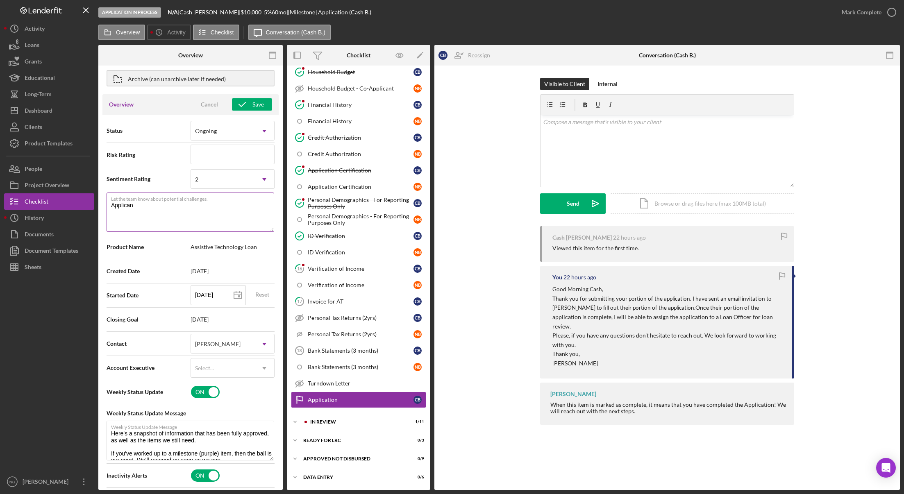
type textarea "Here's a snapshot of information that has been fully approved, as well as the i…"
type textarea "Applicant"
type textarea "Here's a snapshot of information that has been fully approved, as well as the i…"
type textarea "Applicant"
type textarea "Here's a snapshot of information that has been fully approved, as well as the i…"
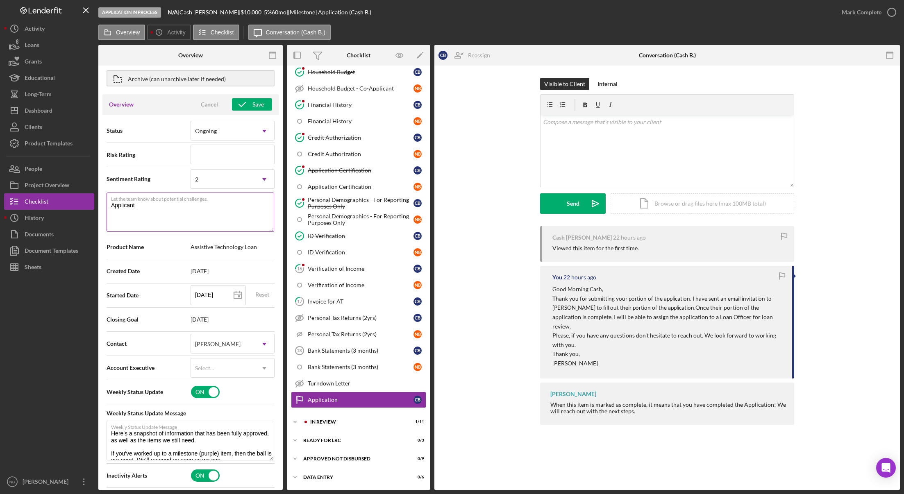
type textarea "Applicant 1"
type textarea "Here's a snapshot of information that has been fully approved, as well as the i…"
type textarea "Applicant 1"
type textarea "Here's a snapshot of information that has been fully approved, as well as the i…"
type textarea "Applicant 1 c"
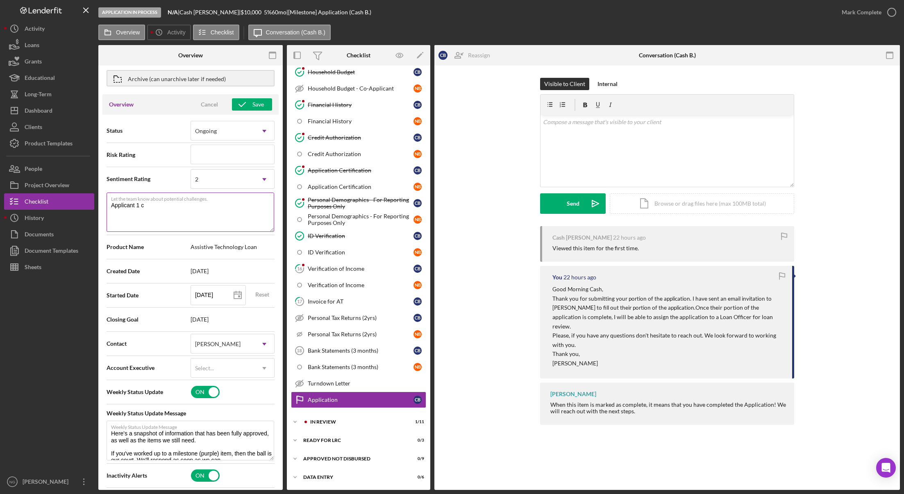
type textarea "Here's a snapshot of information that has been fully approved, as well as the i…"
type textarea "Applicant 1 co"
type textarea "Here's a snapshot of information that has been fully approved, as well as the i…"
type textarea "Applicant 1 comp"
type textarea "Here's a snapshot of information that has been fully approved, as well as the i…"
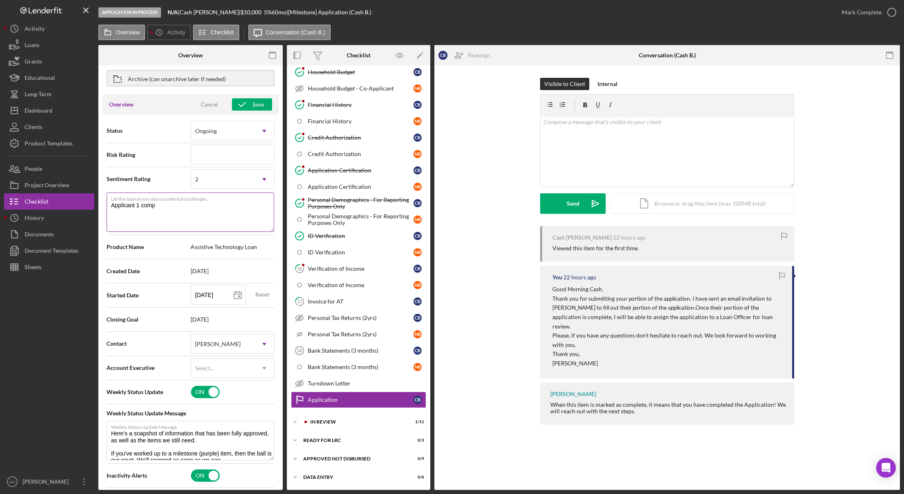
type textarea "Applicant 1 compl"
type textarea "Here's a snapshot of information that has been fully approved, as well as the i…"
type textarea "Applicant 1 complet"
type textarea "Here's a snapshot of information that has been fully approved, as well as the i…"
type textarea "Applicant 1 complete"
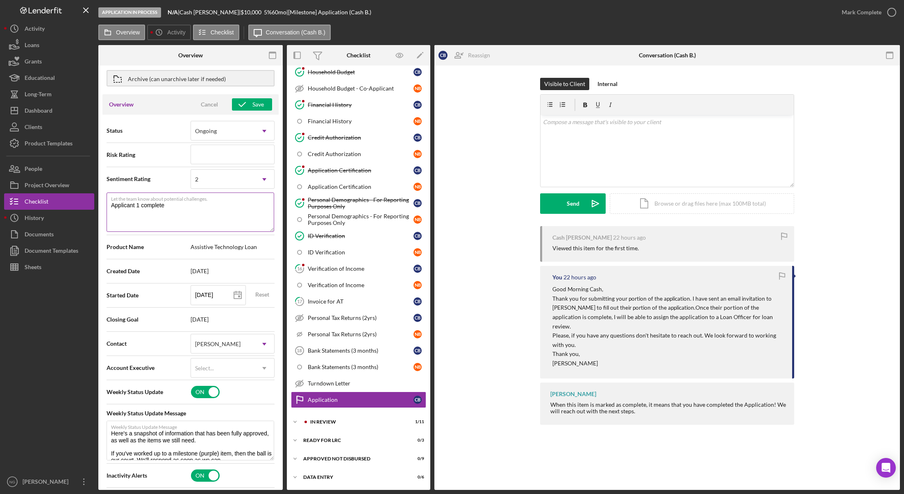
type textarea "Here's a snapshot of information that has been fully approved, as well as the i…"
type textarea "Applicant 1 complete"
type textarea "Here's a snapshot of information that has been fully approved, as well as the i…"
type textarea "Applicant 1 complete"
type textarea "Here's a snapshot of information that has been fully approved, as well as the i…"
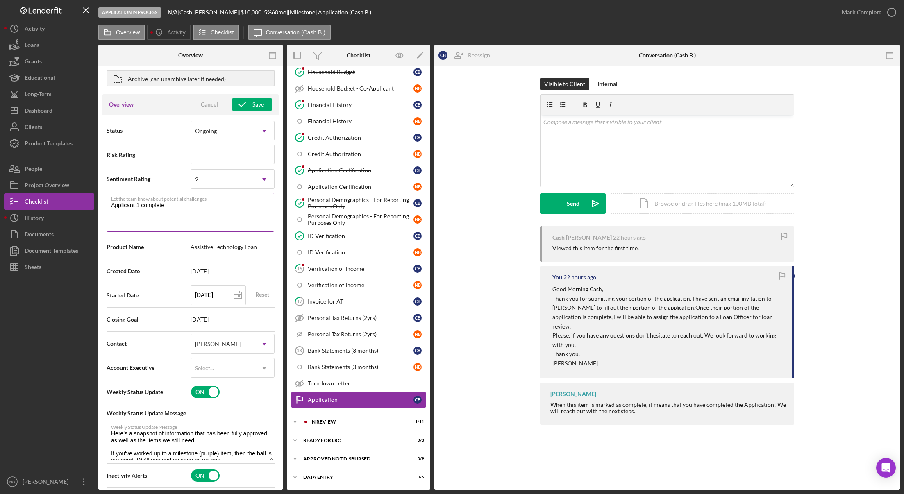
type textarea "Applicant 1 complete A"
type textarea "Here's a snapshot of information that has been fully approved, as well as the i…"
type textarea "Applicant 1 complete Ap"
type textarea "Here's a snapshot of information that has been fully approved, as well as the i…"
type textarea "Applicant 1 complete App"
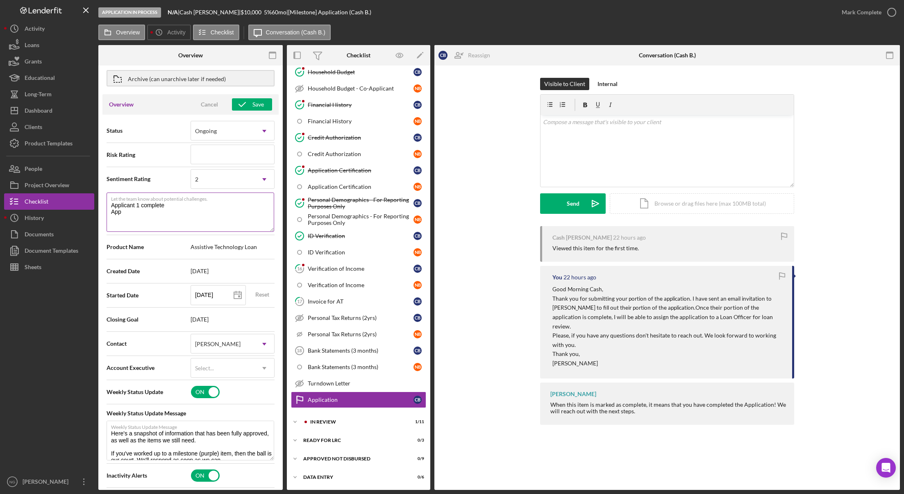
type textarea "Here's a snapshot of information that has been fully approved, as well as the i…"
type textarea "Applicant 1 complete Appli"
type textarea "Here's a snapshot of information that has been fully approved, as well as the i…"
type textarea "Applicant 1 complete Applic"
type textarea "Here's a snapshot of information that has been fully approved, as well as the i…"
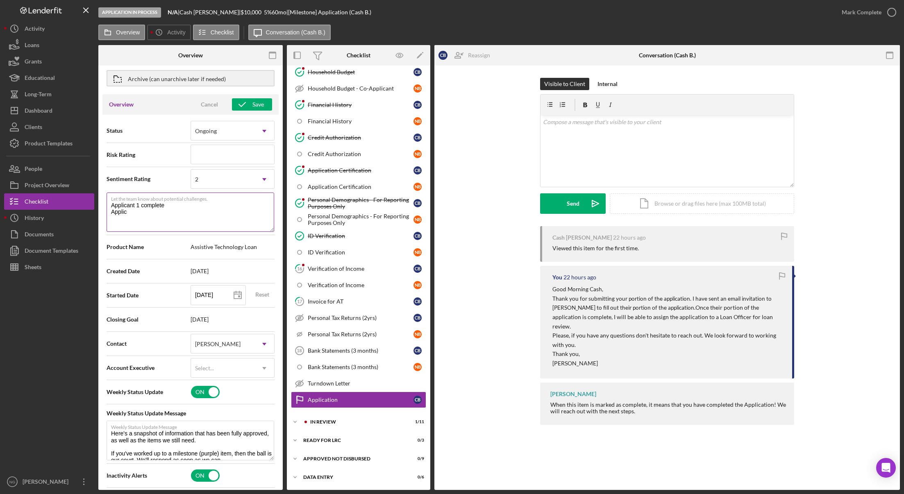
type textarea "Applicant 1 complete Applica"
type textarea "Here's a snapshot of information that has been fully approved, as well as the i…"
type textarea "Applicant 1 complete Applicat"
type textarea "Here's a snapshot of information that has been fully approved, as well as the i…"
type textarea "Applicant 1 complete Applica"
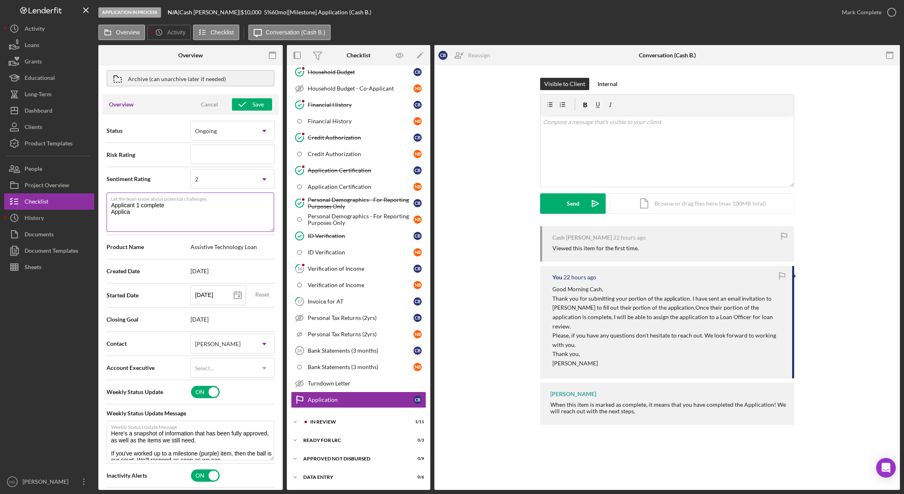
type textarea "Here's a snapshot of information that has been fully approved, as well as the i…"
type textarea "Applicant 1 complete Applican"
type textarea "Here's a snapshot of information that has been fully approved, as well as the i…"
type textarea "Applicant 1 complete Applicant"
type textarea "Here's a snapshot of information that has been fully approved, as well as the i…"
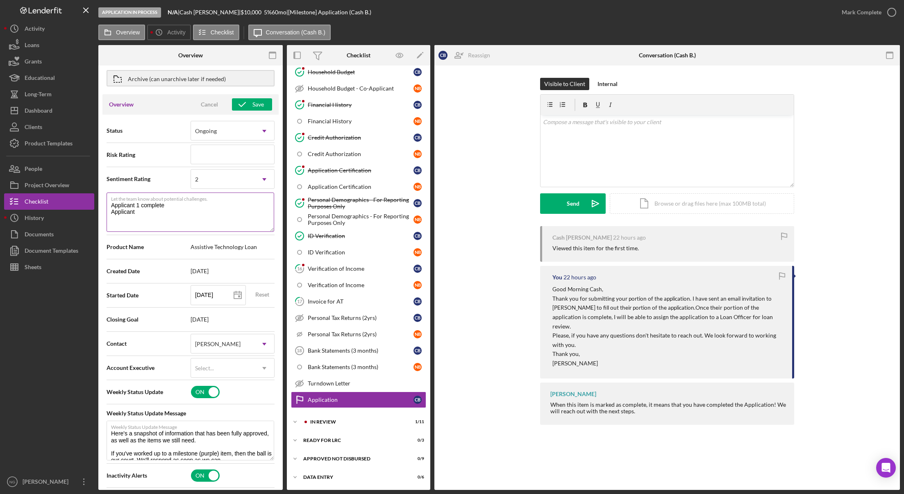
type textarea "Applicant 1 complete Applicant"
type textarea "Here's a snapshot of information that has been fully approved, as well as the i…"
type textarea "Applicant 1 complete Applicant 2"
type textarea "Here's a snapshot of information that has been fully approved, as well as the i…"
type textarea "Applicant 1 complete Applicant 2"
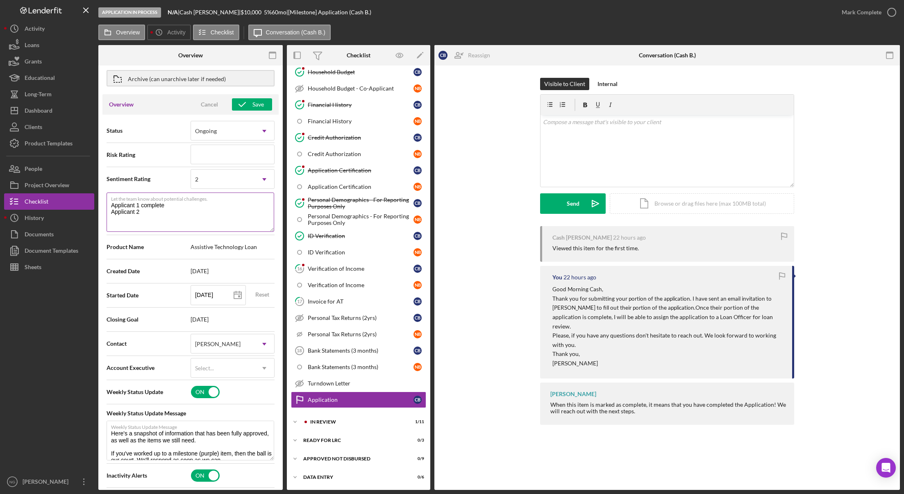
type textarea "Here's a snapshot of information that has been fully approved, as well as the i…"
type textarea "Applicant 1 complete Applicant 2 i"
type textarea "Here's a snapshot of information that has been fully approved, as well as the i…"
type textarea "Applicant 1 complete Applicant 2 in"
type textarea "Here's a snapshot of information that has been fully approved, as well as the i…"
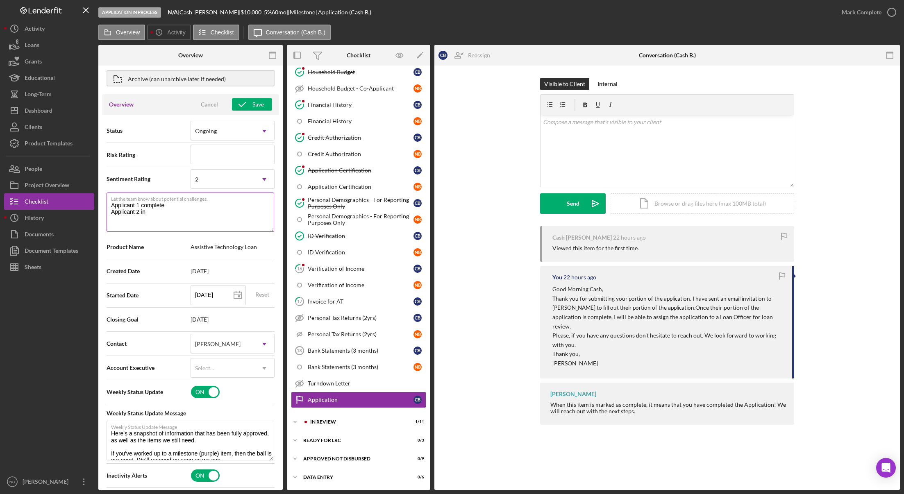
type textarea "Applicant 1 complete Applicant 2 inv"
type textarea "Here's a snapshot of information that has been fully approved, as well as the i…"
type textarea "Applicant 1 complete Applicant 2 invo"
type textarea "Here's a snapshot of information that has been fully approved, as well as the i…"
type textarea "Applicant 1 complete Applicant 2 inv"
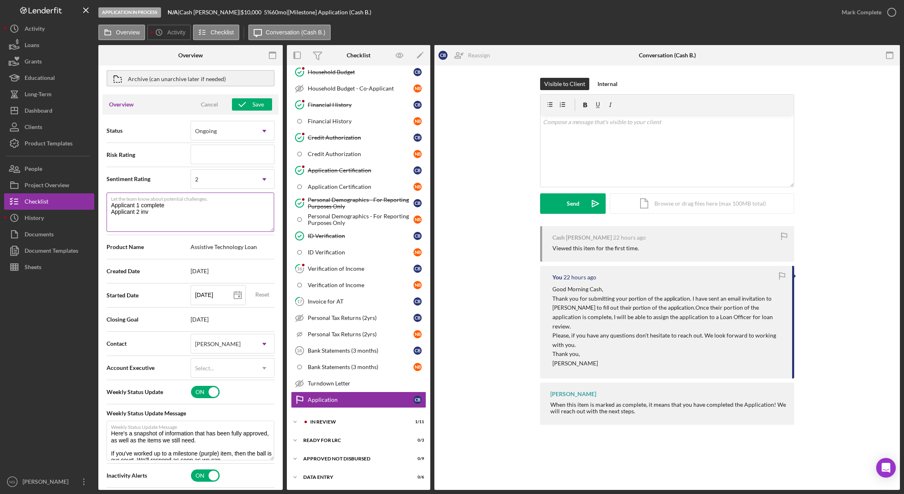
type textarea "Here's a snapshot of information that has been fully approved, as well as the i…"
type textarea "Applicant 1 complete Applicant 2 in"
type textarea "Here's a snapshot of information that has been fully approved, as well as the i…"
type textarea "Applicant 1 complete Applicant 2 i"
type textarea "Here's a snapshot of information that has been fully approved, as well as the i…"
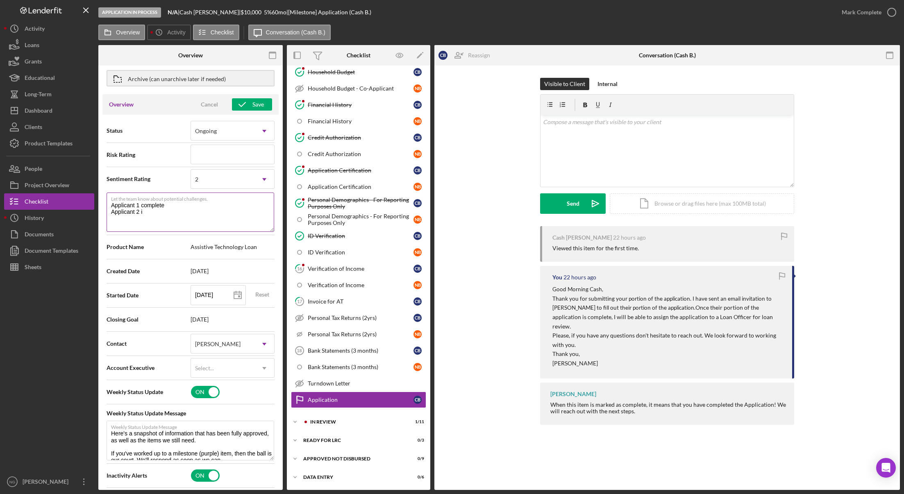
type textarea "Applicant 1 complete Applicant 2"
type textarea "Here's a snapshot of information that has been fully approved, as well as the i…"
type textarea "Applicant 1 complete Applicant 2 i"
type textarea "Here's a snapshot of information that has been fully approved, as well as the i…"
type textarea "Applicant 1 complete Applicant 2 iv"
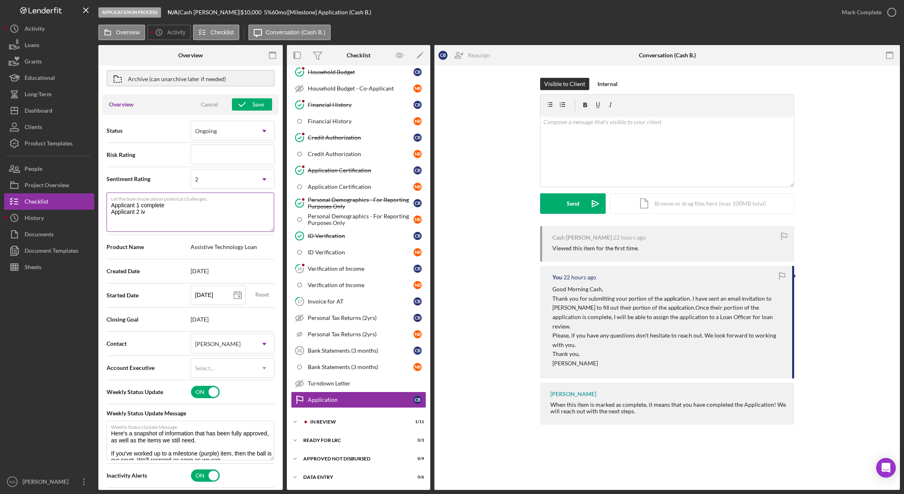
type textarea "Here's a snapshot of information that has been fully approved, as well as the i…"
type textarea "Applicant 1 complete Applicant 2 ivi"
type textarea "Here's a snapshot of information that has been fully approved, as well as the i…"
type textarea "Applicant 1 complete Applicant 2 iv"
type textarea "Here's a snapshot of information that has been fully approved, as well as the i…"
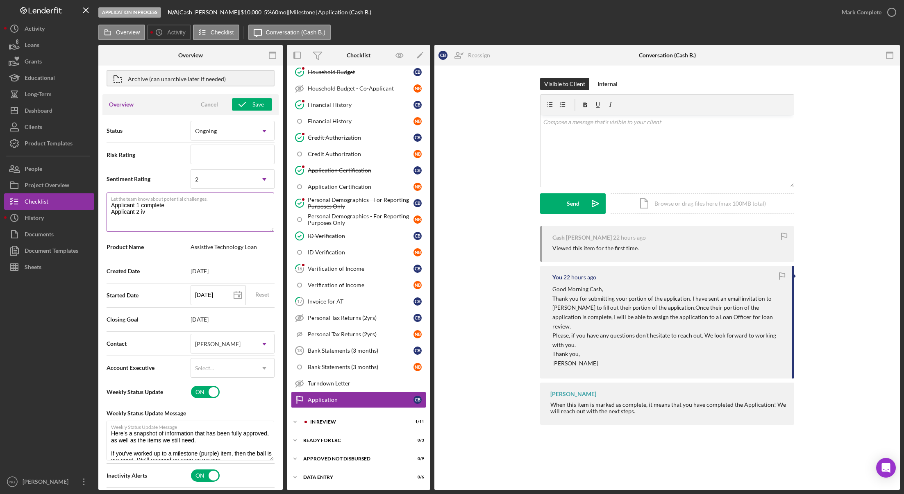
type textarea "Applicant 1 complete Applicant 2 i"
type textarea "Here's a snapshot of information that has been fully approved, as well as the i…"
type textarea "Applicant 1 complete Applicant 2 in"
type textarea "Here's a snapshot of information that has been fully approved, as well as the i…"
type textarea "Applicant 1 complete Applicant 2 inv"
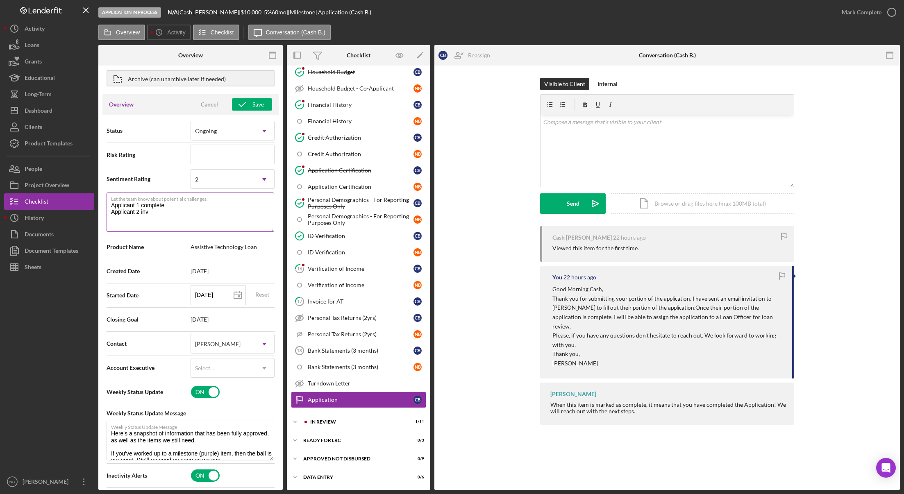
type textarea "Here's a snapshot of information that has been fully approved, as well as the i…"
type textarea "Applicant 1 complete Applicant 2 invi"
type textarea "Here's a snapshot of information that has been fully approved, as well as the i…"
type textarea "Applicant 1 complete Applicant 2 invit"
type textarea "Here's a snapshot of information that has been fully approved, as well as the i…"
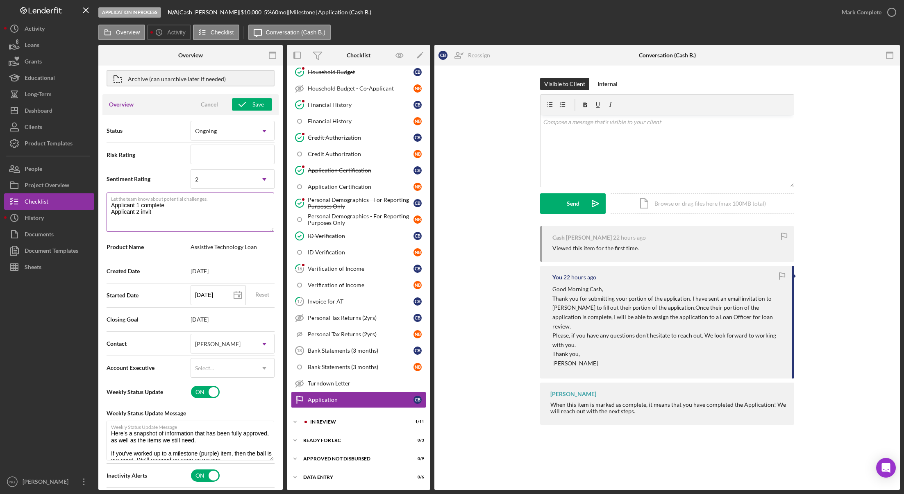
type textarea "Applicant 1 complete Applicant 2 invite"
type textarea "Here's a snapshot of information that has been fully approved, as well as the i…"
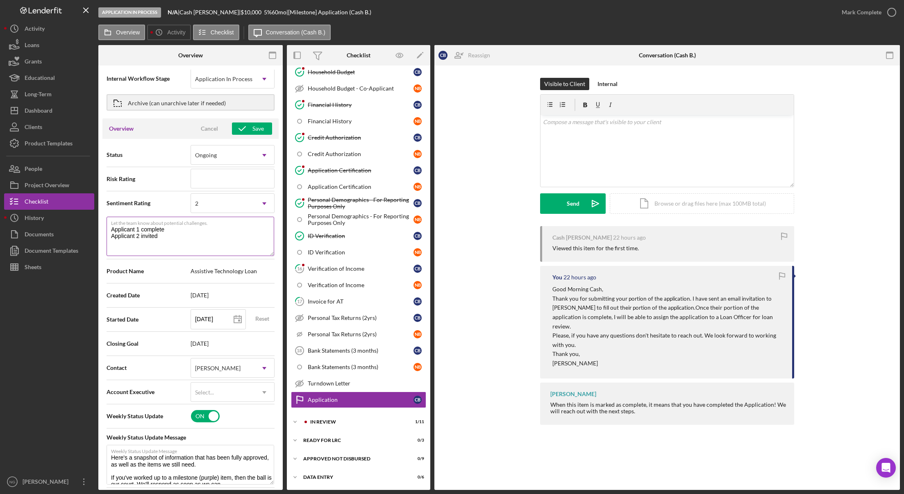
scroll to position [0, 0]
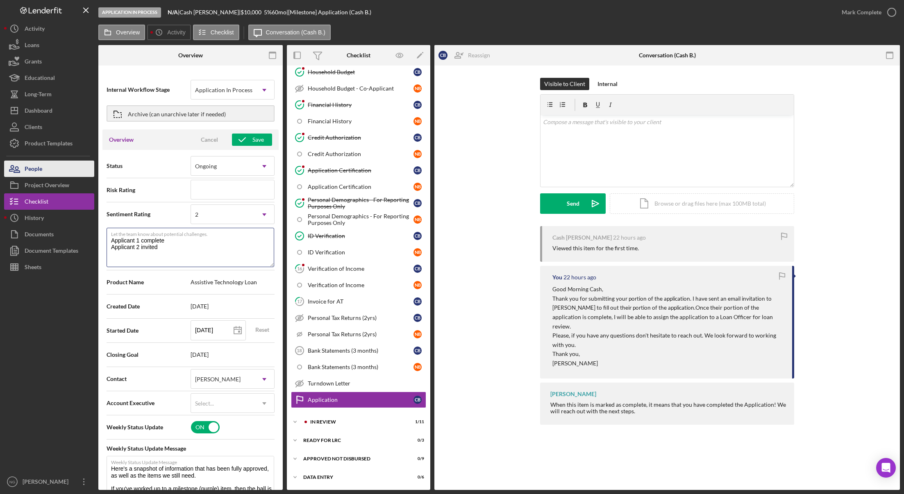
type textarea "Applicant 1 complete Applicant 2 invited"
type textarea "Here's a snapshot of information that has been fully approved, as well as the i…"
click at [32, 166] on div "People" at bounding box center [34, 170] width 18 height 18
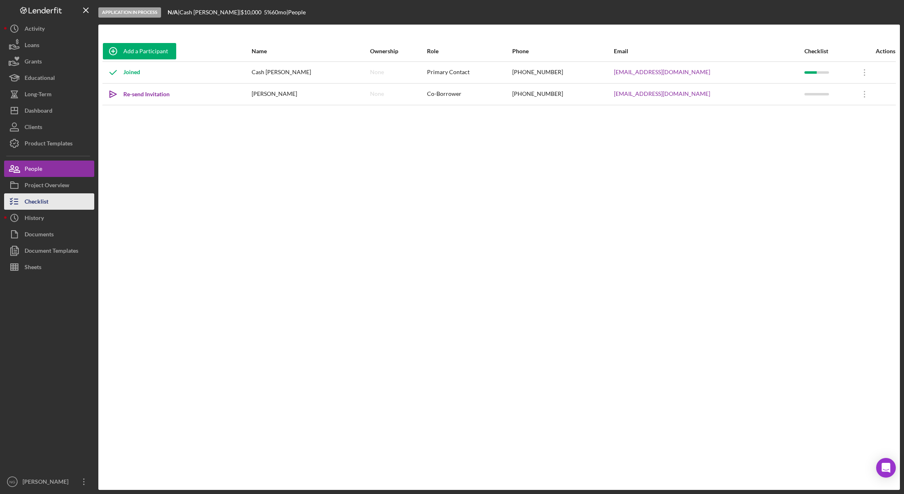
click at [34, 199] on div "Checklist" at bounding box center [37, 203] width 24 height 18
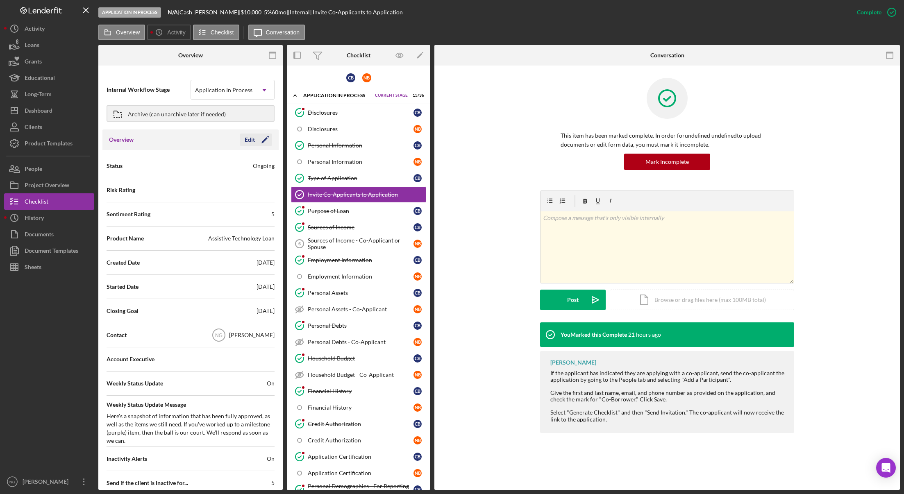
click at [261, 141] on icon "Icon/Edit" at bounding box center [265, 140] width 20 height 20
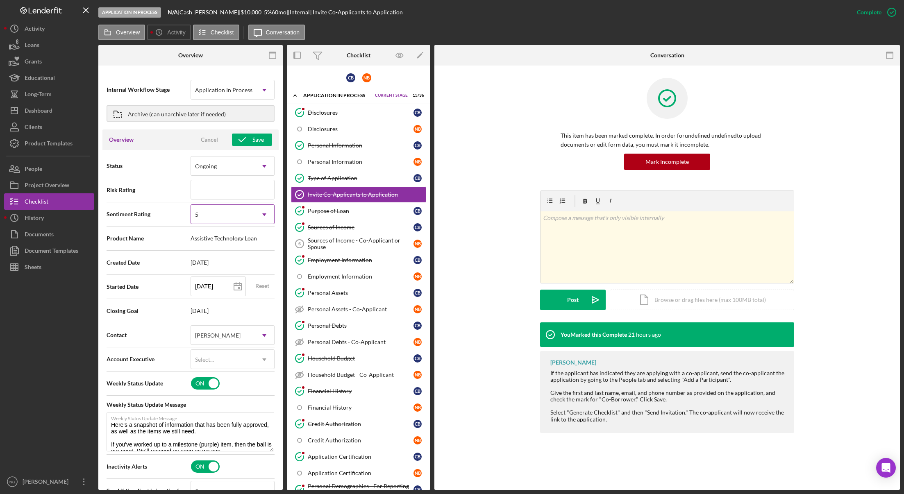
click at [205, 216] on div "5" at bounding box center [223, 214] width 64 height 19
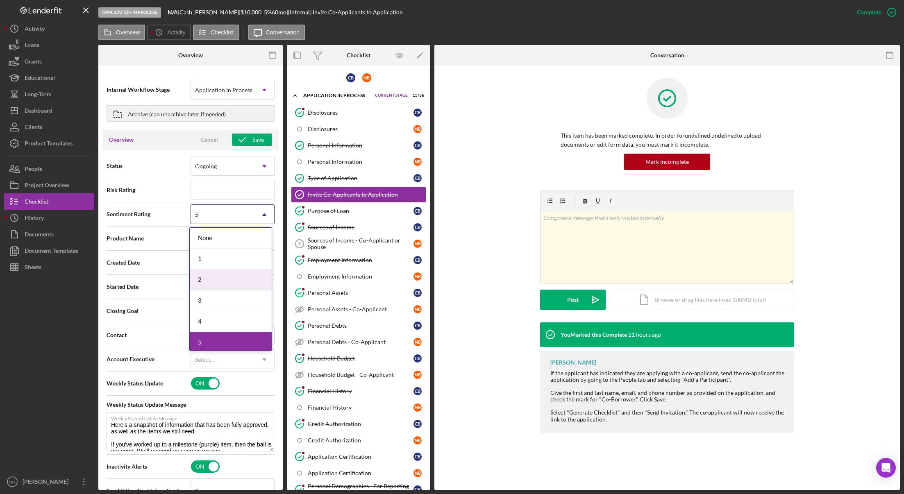
click at [217, 283] on div "2" at bounding box center [231, 280] width 82 height 21
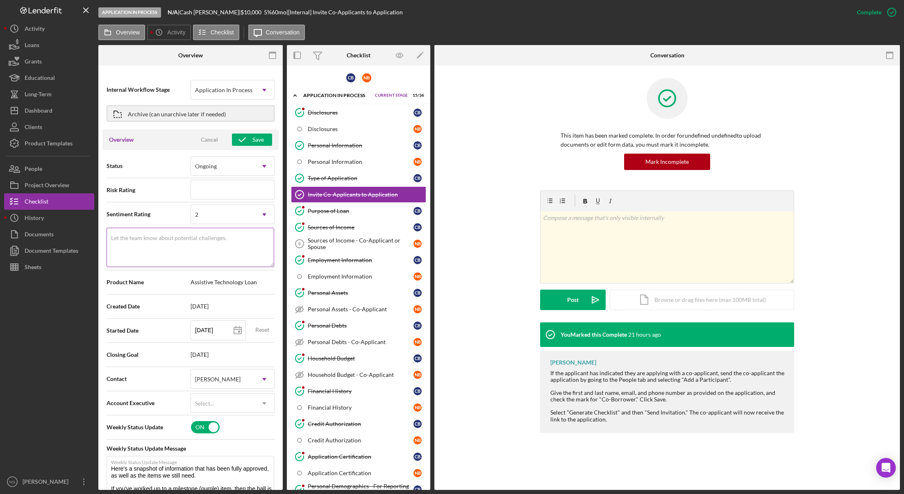
click at [182, 240] on label "Let the team know about potential challenges." at bounding box center [169, 238] width 116 height 7
click at [182, 240] on textarea "Let the team know about potential challenges." at bounding box center [191, 247] width 168 height 39
type textarea "Here's a snapshot of information that has been fully approved, as well as the i…"
type textarea "A"
type textarea "Here's a snapshot of information that has been fully approved, as well as the i…"
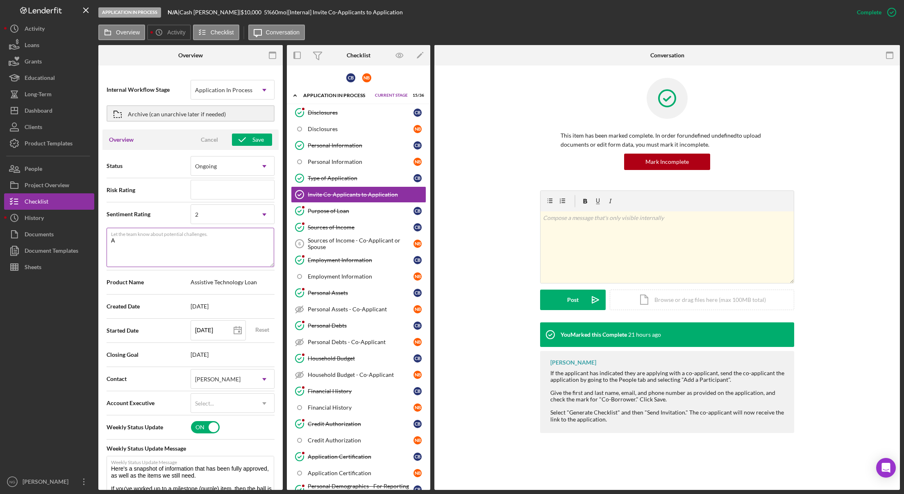
type textarea "Ap"
type textarea "Here's a snapshot of information that has been fully approved, as well as the i…"
type textarea "App"
type textarea "Here's a snapshot of information that has been fully approved, as well as the i…"
type textarea "Appl"
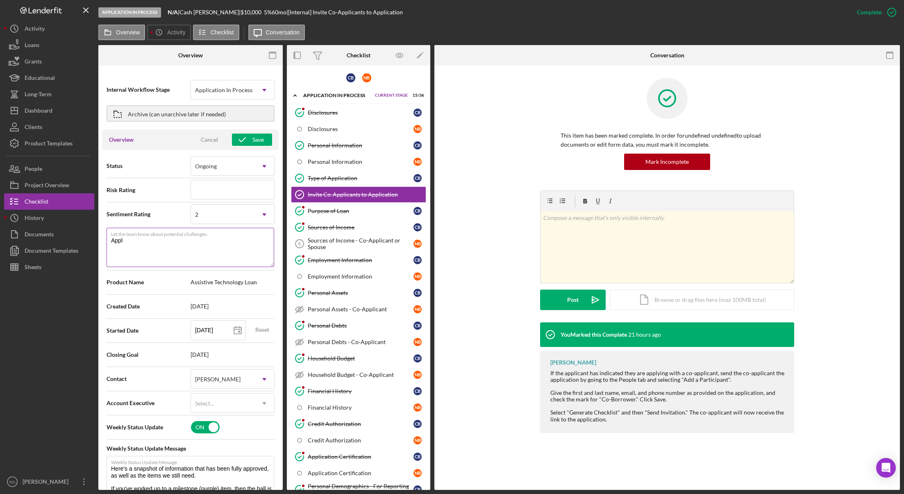
type textarea "Here's a snapshot of information that has been fully approved, as well as the i…"
type textarea "Appli"
type textarea "Here's a snapshot of information that has been fully approved, as well as the i…"
type textarea "Applic"
type textarea "Here's a snapshot of information that has been fully approved, as well as the i…"
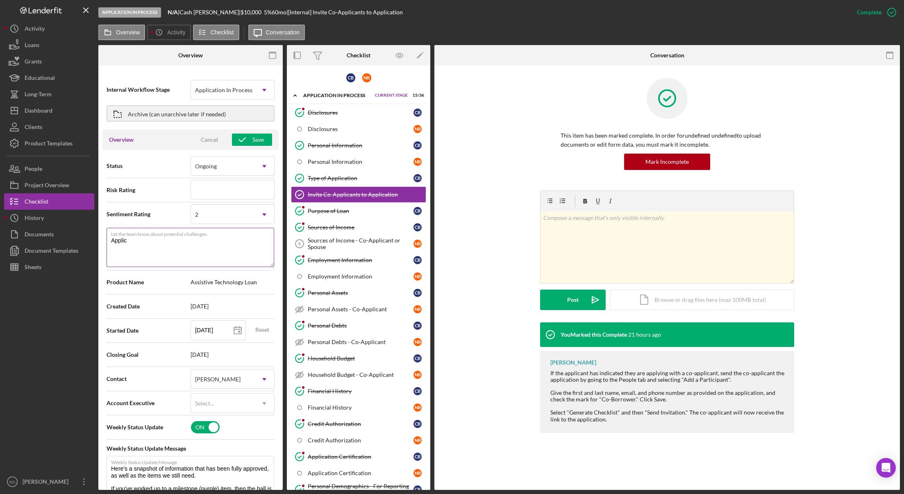
type textarea "Applica"
type textarea "Here's a snapshot of information that has been fully approved, as well as the i…"
type textarea "Applican"
type textarea "Here's a snapshot of information that has been fully approved, as well as the i…"
type textarea "Applicant"
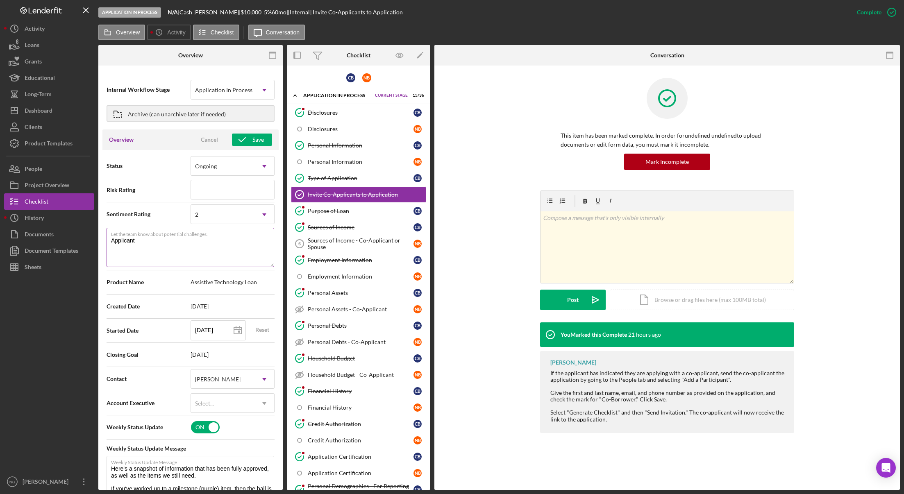
type textarea "Here's a snapshot of information that has been fully approved, as well as the i…"
type textarea "Applicant"
type textarea "Here's a snapshot of information that has been fully approved, as well as the i…"
type textarea "Applicant 1"
type textarea "Here's a snapshot of information that has been fully approved, as well as the i…"
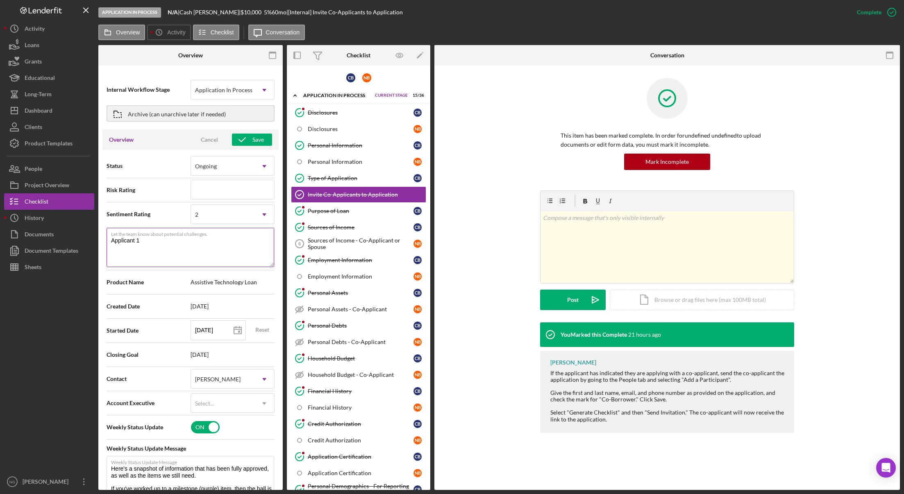
type textarea "Applicant 1"
type textarea "Here's a snapshot of information that has been fully approved, as well as the i…"
type textarea "Applicant 1 C"
type textarea "Here's a snapshot of information that has been fully approved, as well as the i…"
type textarea "Applicant 1 Co"
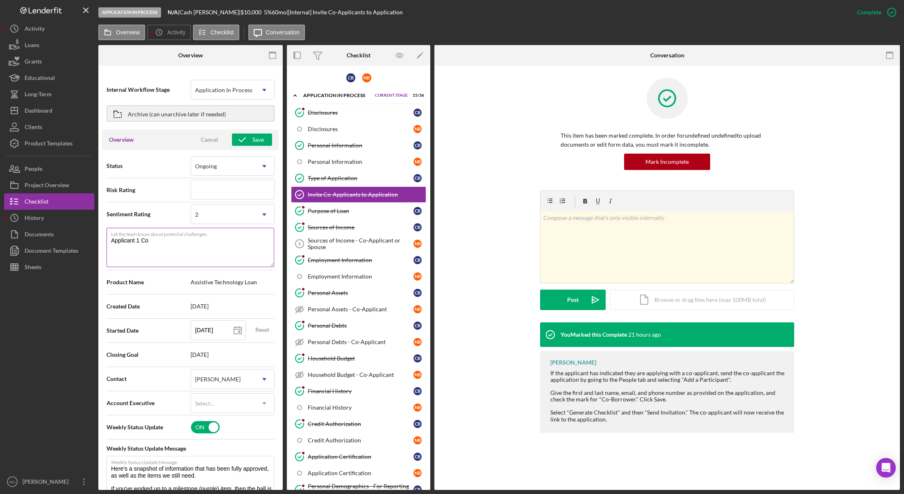
type textarea "Here's a snapshot of information that has been fully approved, as well as the i…"
type textarea "Applicant 1 Com"
type textarea "Here's a snapshot of information that has been fully approved, as well as the i…"
type textarea "Applicant 1 Comp"
type textarea "Here's a snapshot of information that has been fully approved, as well as the i…"
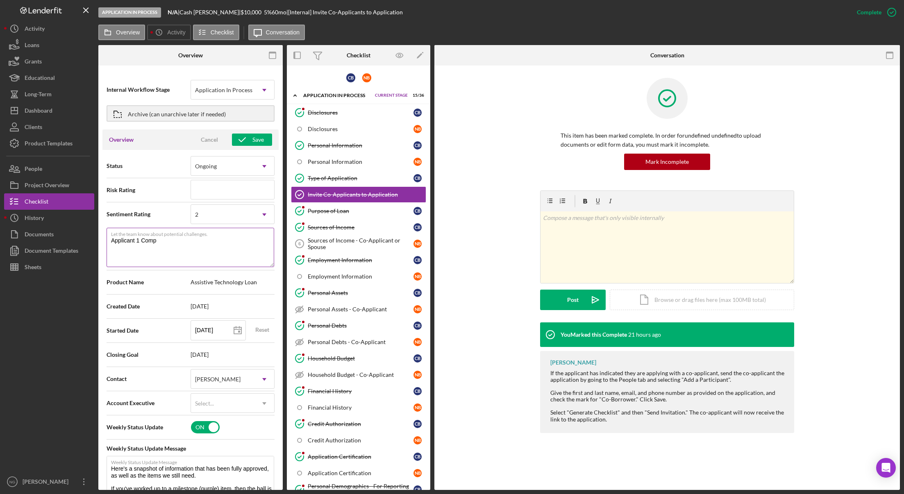
type textarea "Applicant 1 Compl"
type textarea "Here's a snapshot of information that has been fully approved, as well as the i…"
type textarea "Applicant 1 Comple"
click at [256, 139] on div "Save" at bounding box center [258, 140] width 11 height 12
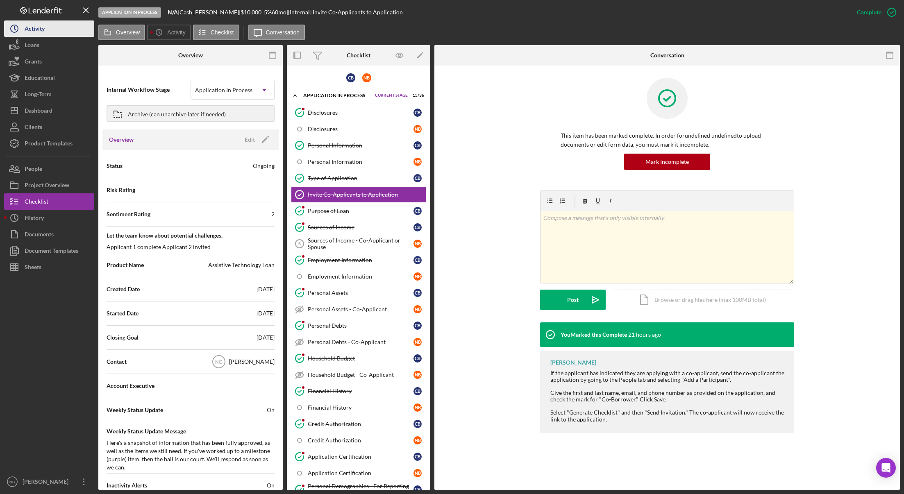
click at [36, 24] on div "Activity" at bounding box center [35, 29] width 20 height 18
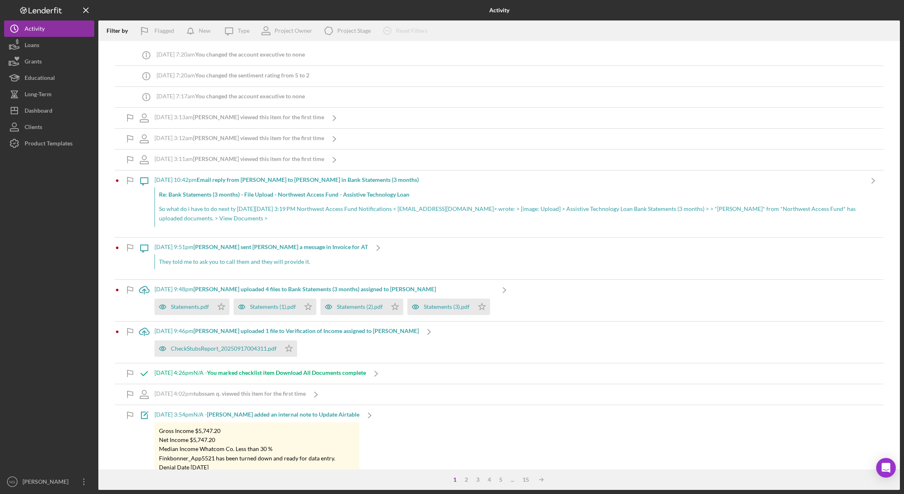
click at [146, 97] on line at bounding box center [146, 97] width 0 height 3
click at [44, 29] on div "Activity" at bounding box center [35, 29] width 20 height 18
click at [51, 112] on div "Dashboard" at bounding box center [39, 111] width 28 height 18
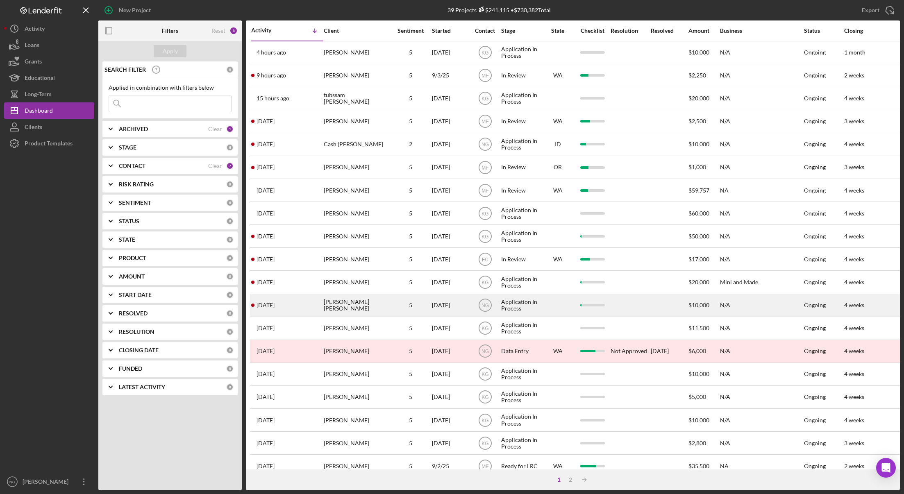
scroll to position [157, 0]
